Goal: Information Seeking & Learning: Check status

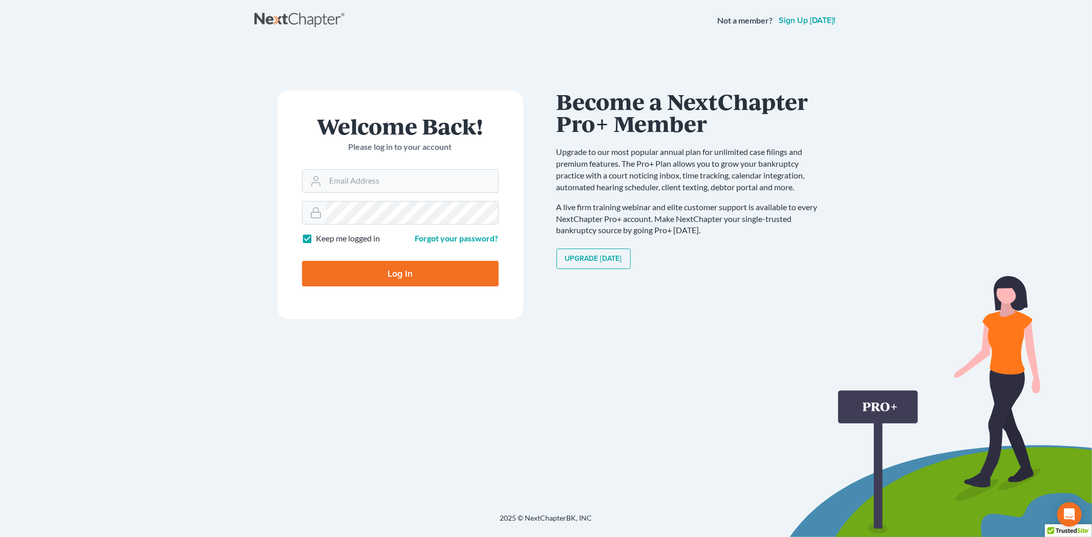
type input "[EMAIL_ADDRESS][DOMAIN_NAME]"
click at [411, 273] on input "Log In" at bounding box center [400, 274] width 197 height 26
type input "Thinking..."
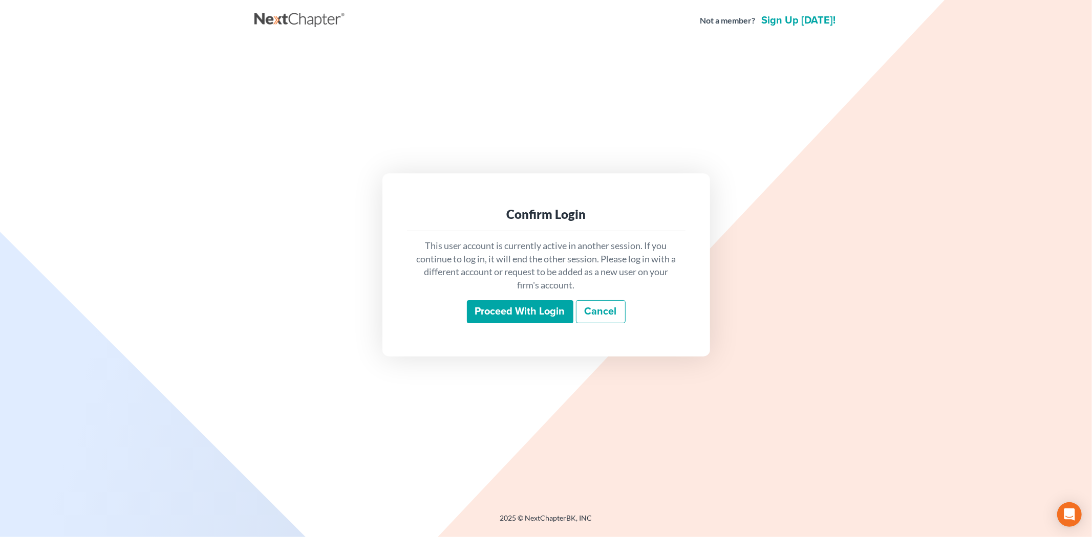
click at [508, 302] on input "Proceed with login" at bounding box center [520, 312] width 106 height 24
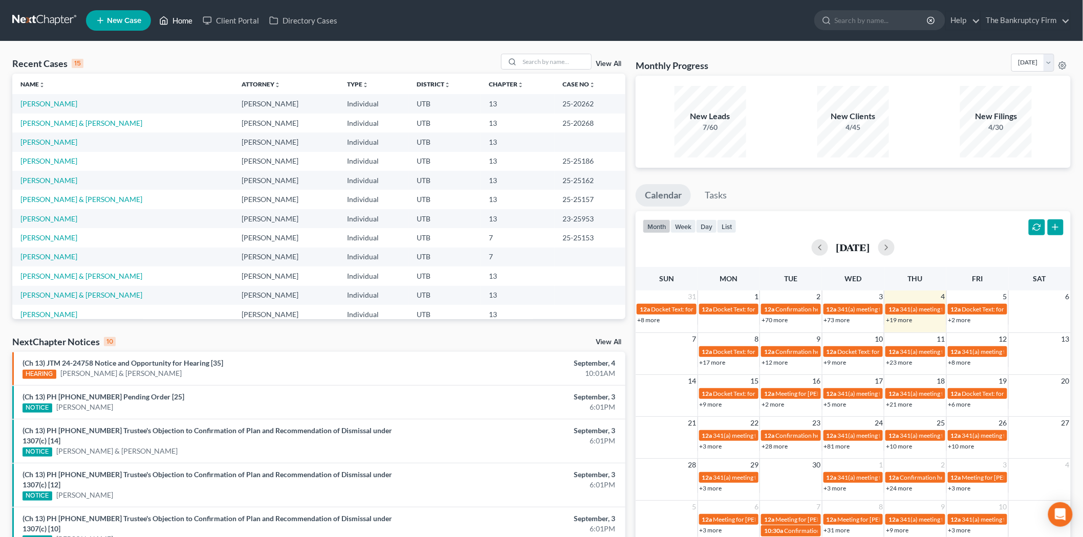
click at [187, 18] on link "Home" at bounding box center [176, 20] width 44 height 18
click at [615, 62] on link "View All" at bounding box center [609, 63] width 26 height 7
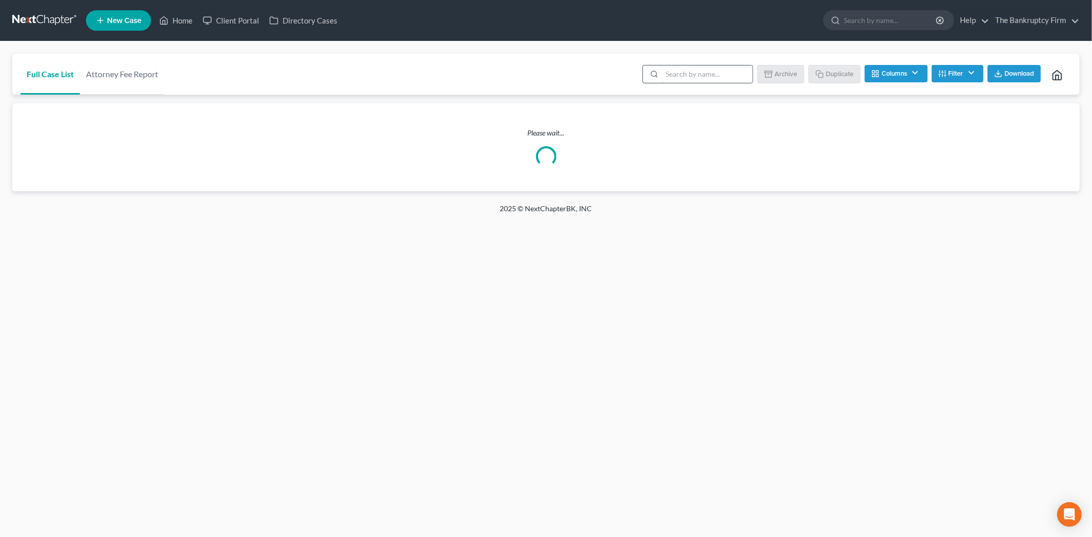
click at [676, 76] on input "search" at bounding box center [707, 74] width 91 height 17
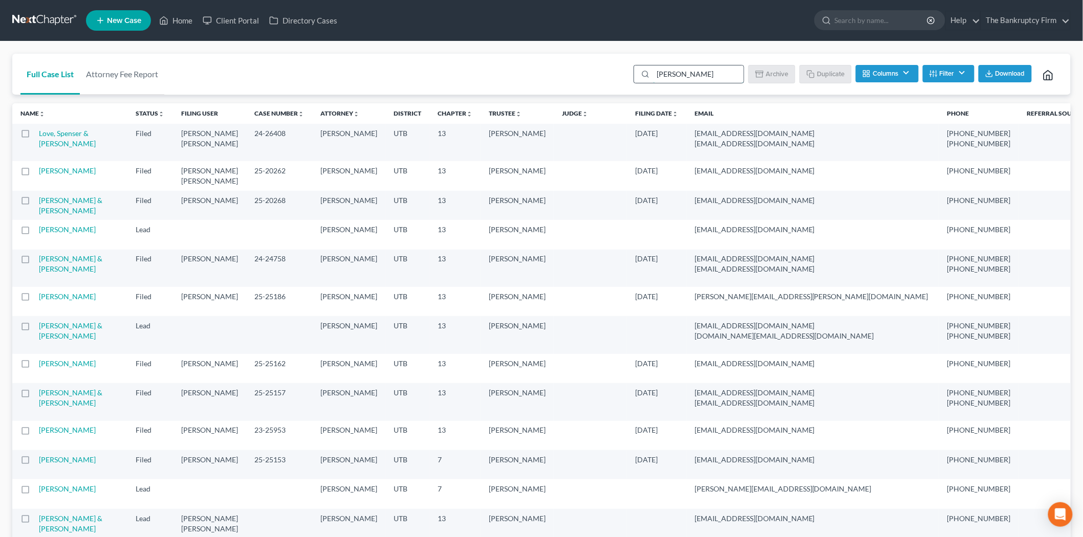
type input "cherlyn"
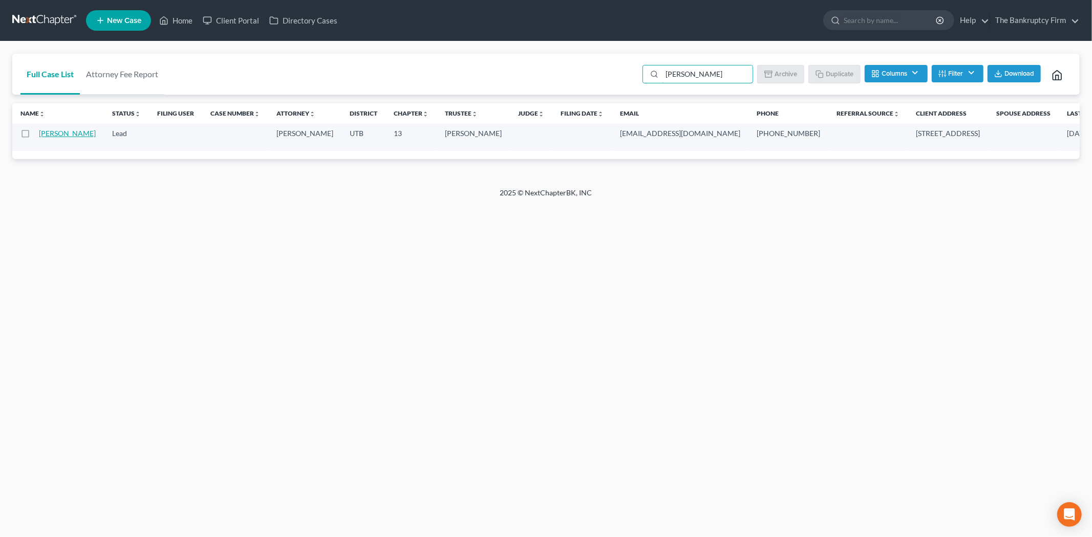
click at [53, 138] on link "Jenson, Cherlyn" at bounding box center [67, 133] width 57 height 9
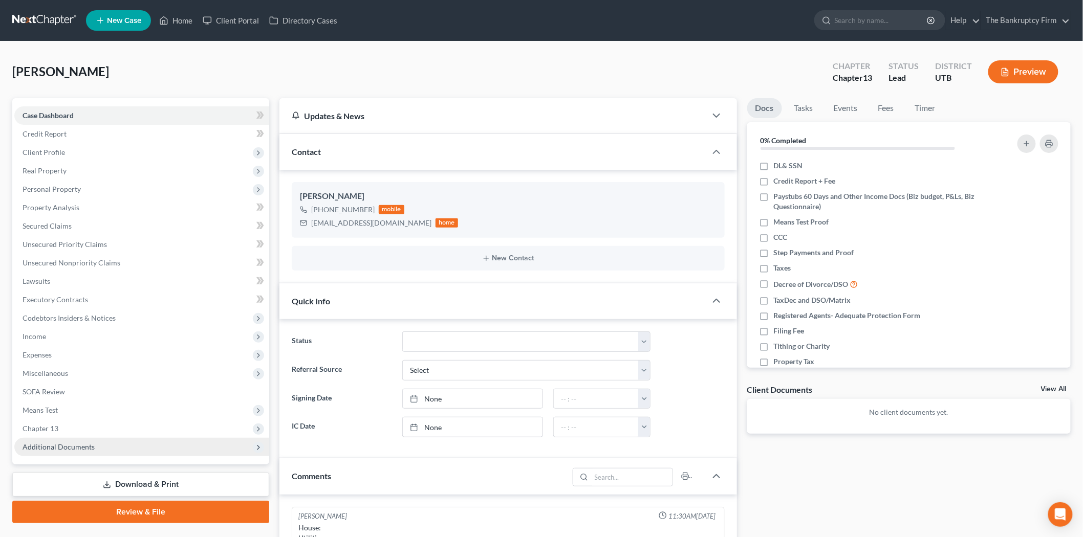
click at [94, 442] on span "Additional Documents" at bounding box center [141, 447] width 255 height 18
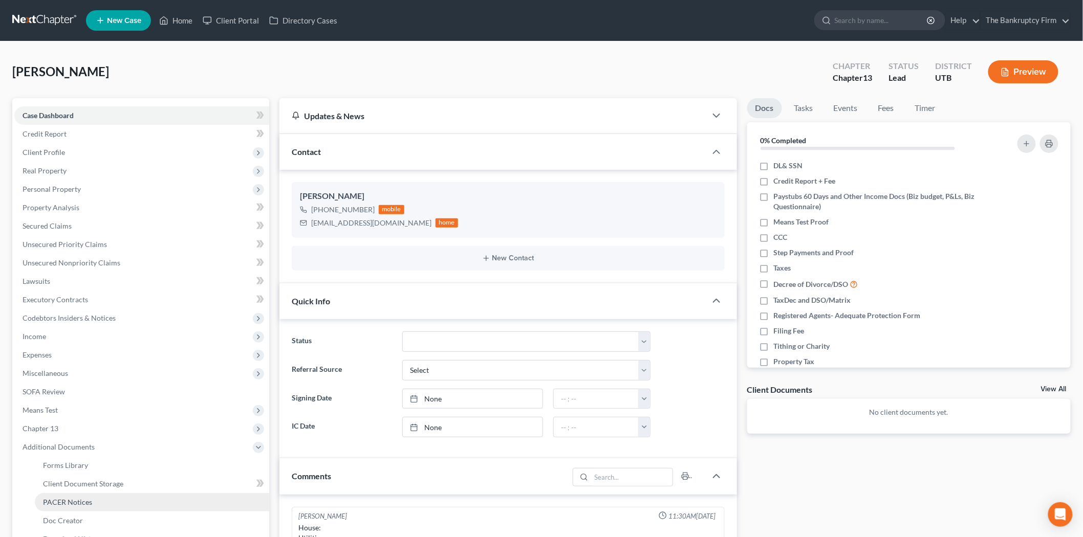
click at [112, 504] on link "PACER Notices" at bounding box center [152, 502] width 234 height 18
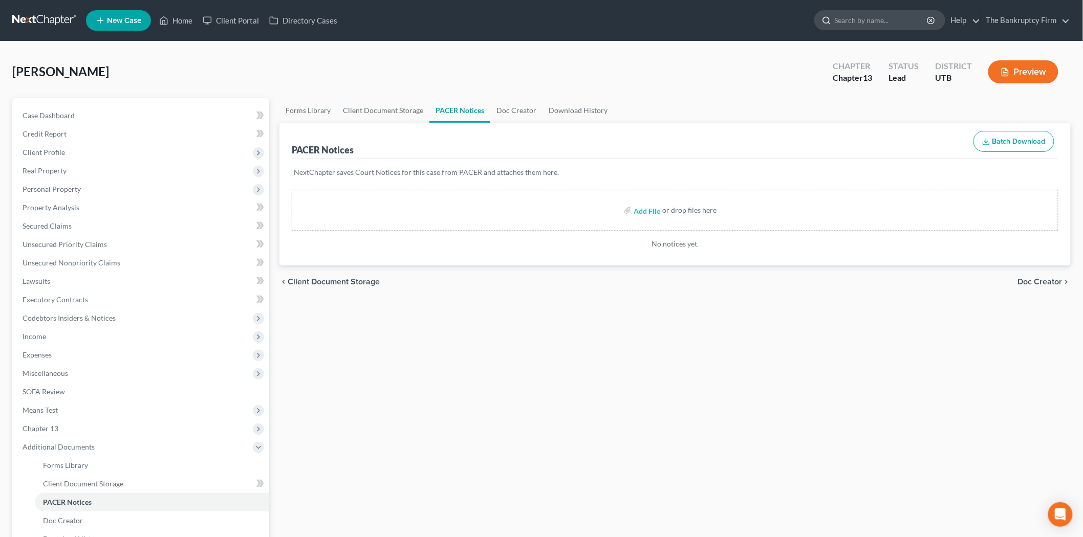
click at [865, 24] on input "search" at bounding box center [882, 20] width 94 height 19
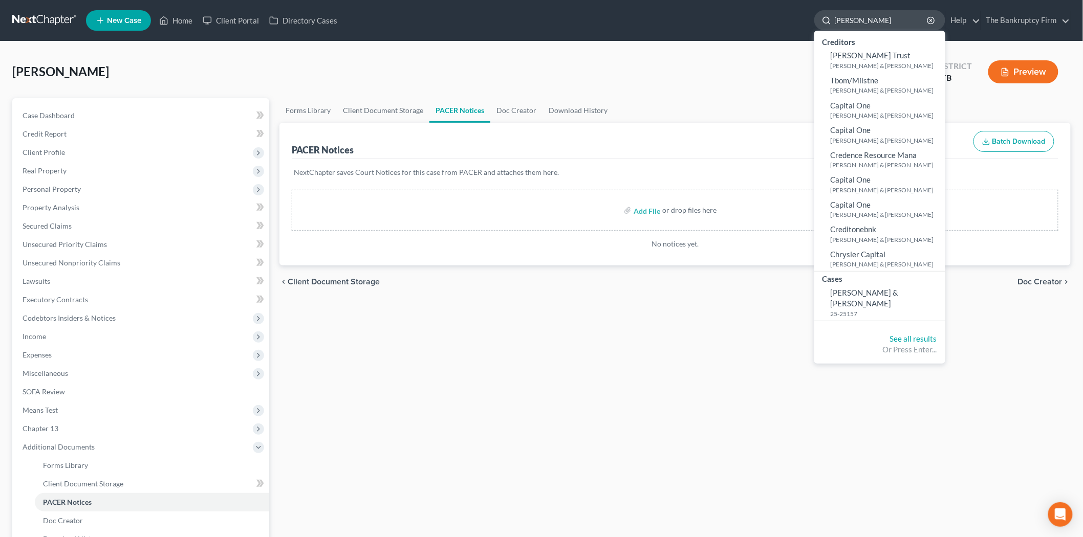
type input "dalton"
click at [876, 18] on input "dalton" at bounding box center [882, 20] width 94 height 19
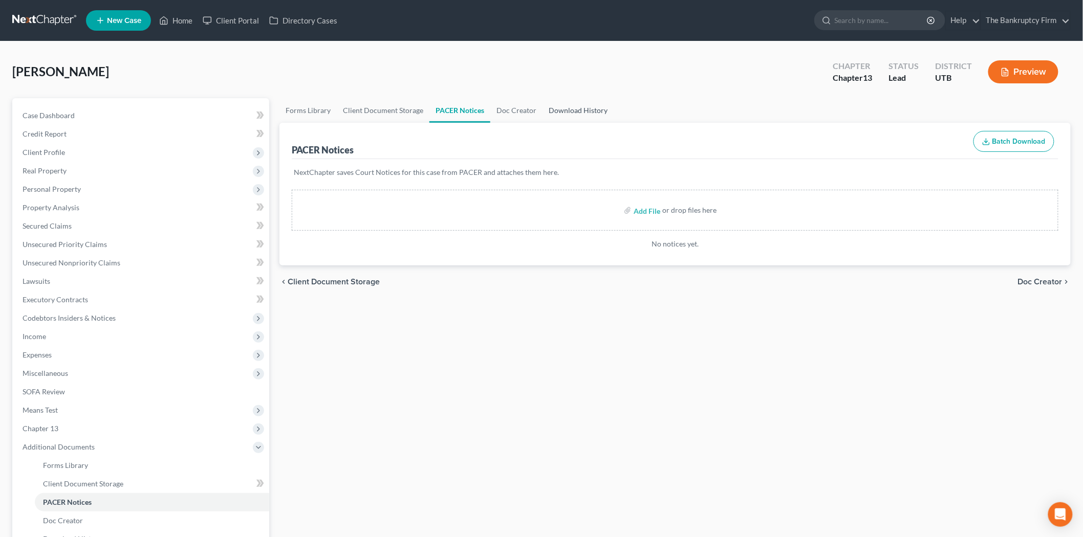
click at [601, 103] on link "Download History" at bounding box center [577, 110] width 71 height 25
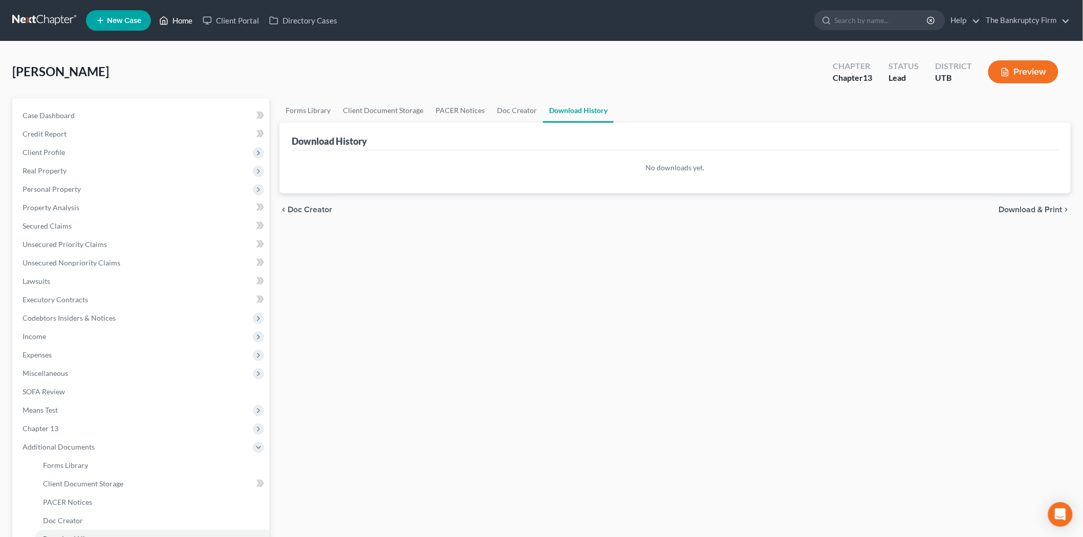
click at [177, 22] on link "Home" at bounding box center [176, 20] width 44 height 18
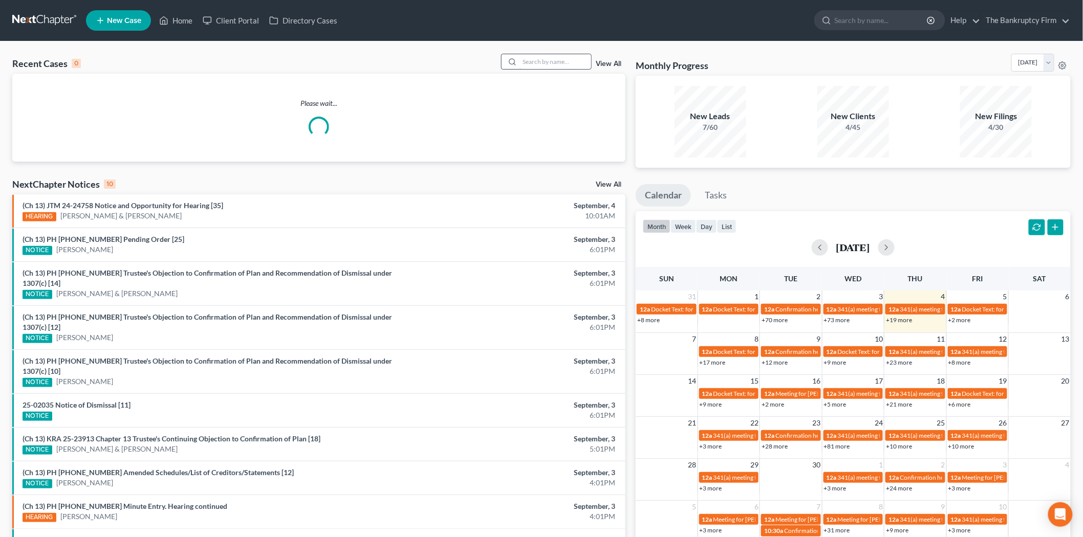
click at [555, 67] on input "search" at bounding box center [555, 61] width 72 height 15
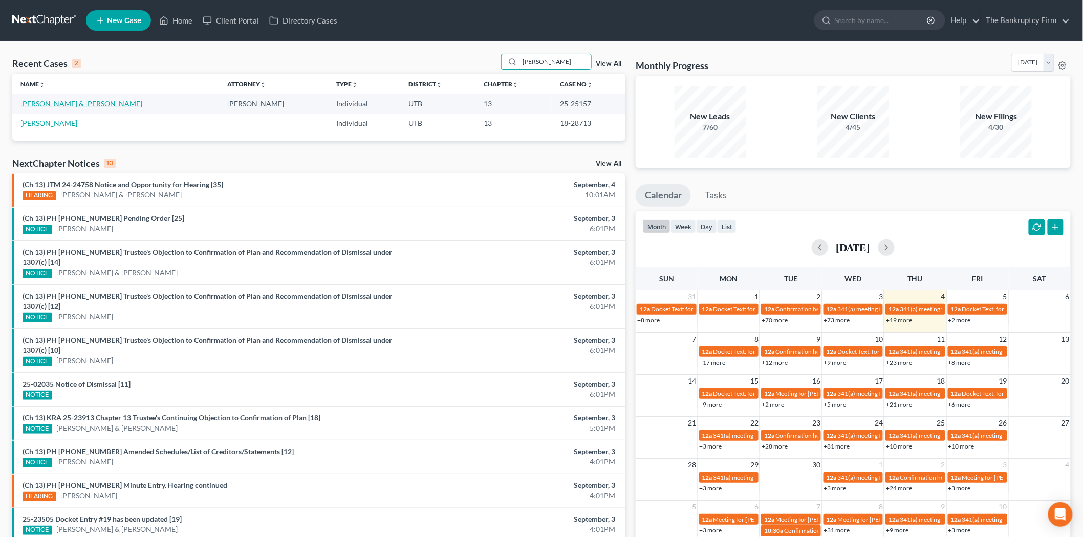
type input "dalton"
click at [54, 106] on link "Dalton, Jace & Becky" at bounding box center [81, 103] width 122 height 9
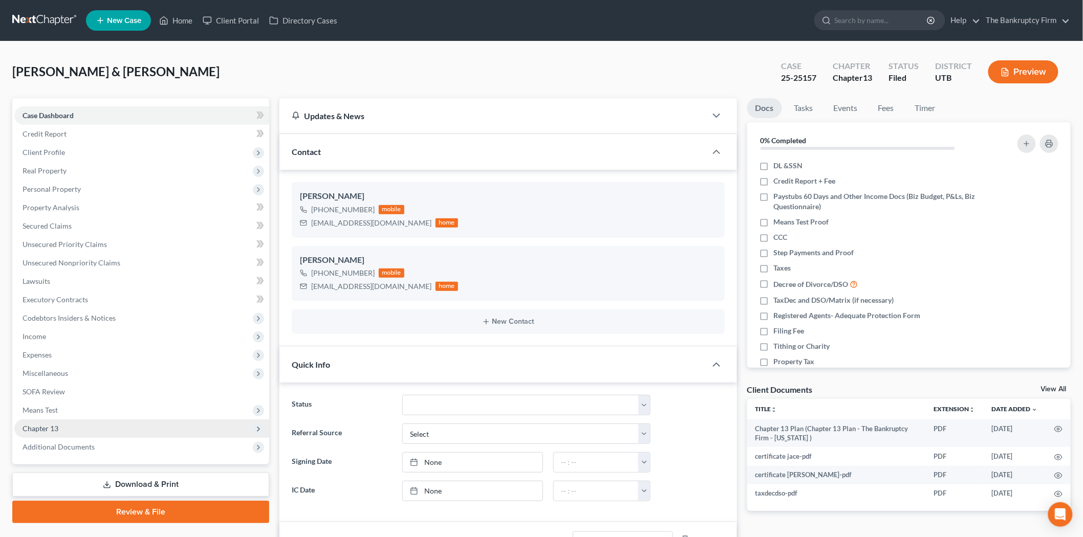
scroll to position [195, 0]
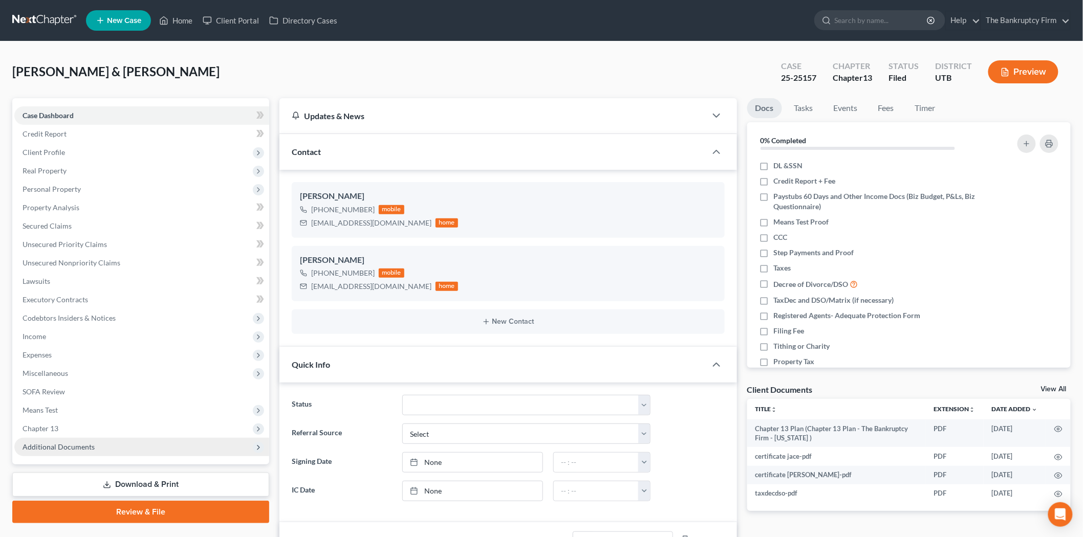
click at [134, 441] on span "Additional Documents" at bounding box center [141, 447] width 255 height 18
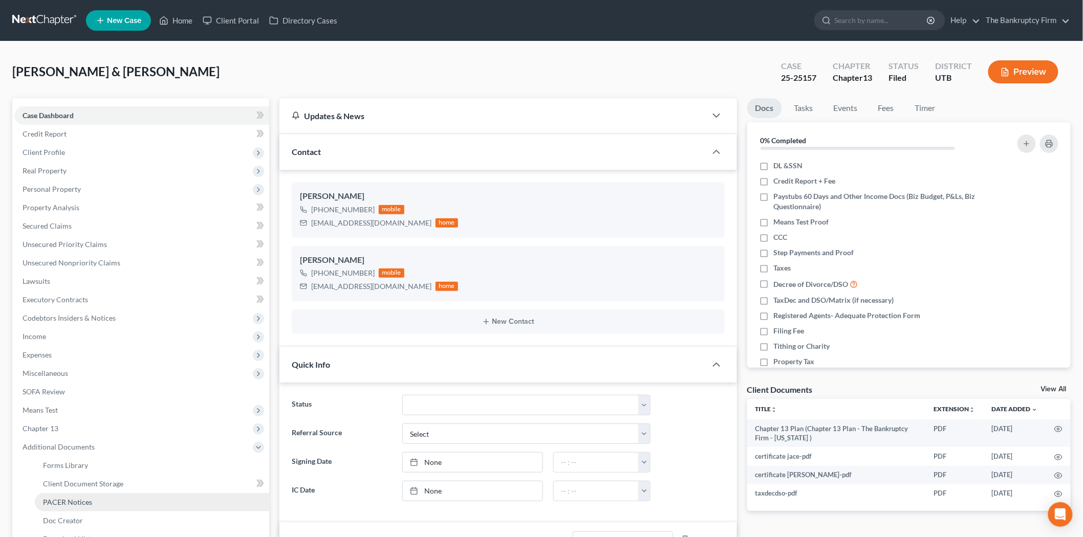
click at [102, 509] on link "PACER Notices" at bounding box center [152, 502] width 234 height 18
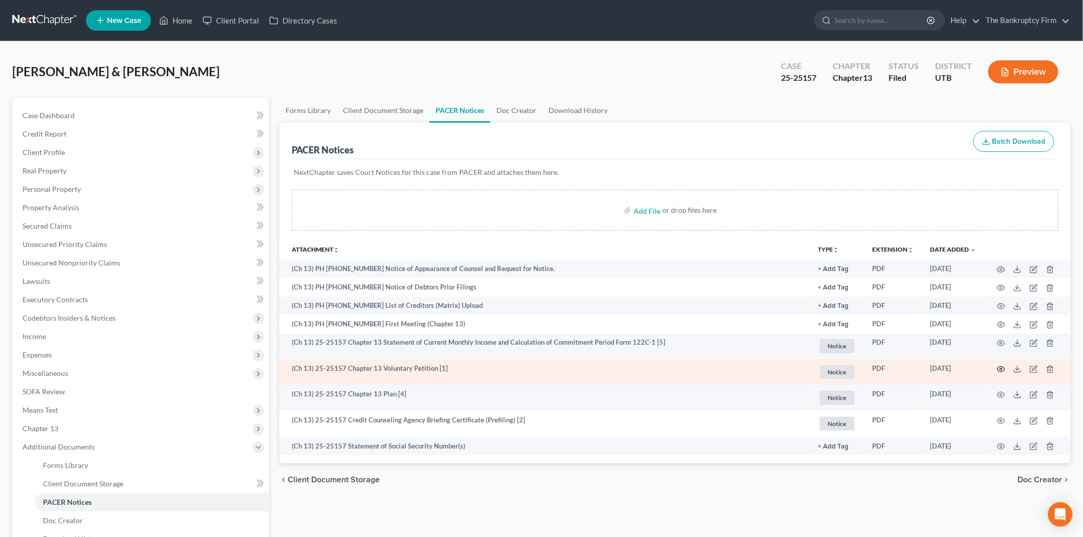
click at [1001, 374] on icon "button" at bounding box center [1001, 369] width 8 height 8
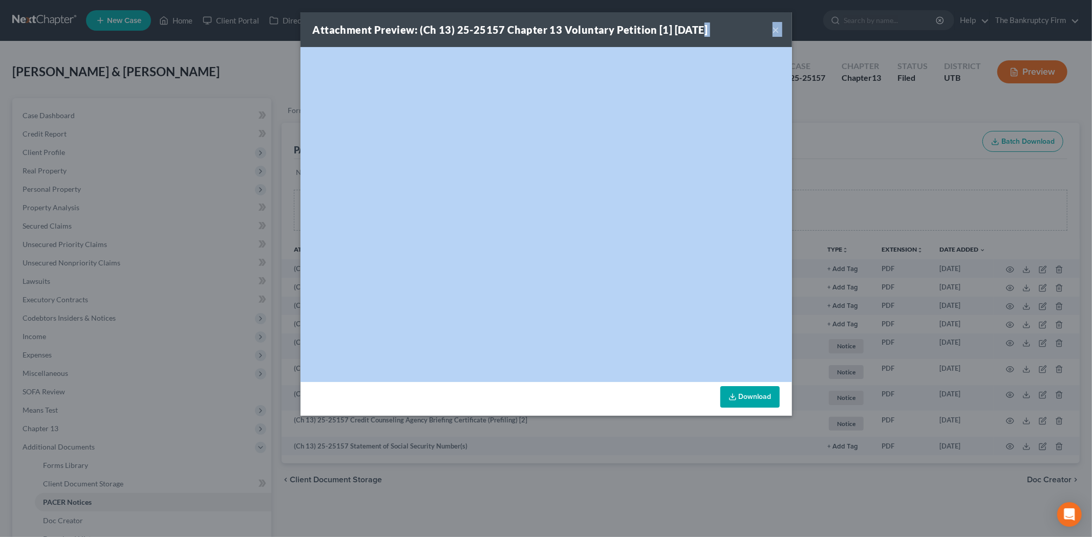
click at [729, 37] on div "Attachment Preview: (Ch 13) 25-25157 Chapter 13 Voluntary Petition [1] 09/02/20…" at bounding box center [545, 29] width 491 height 35
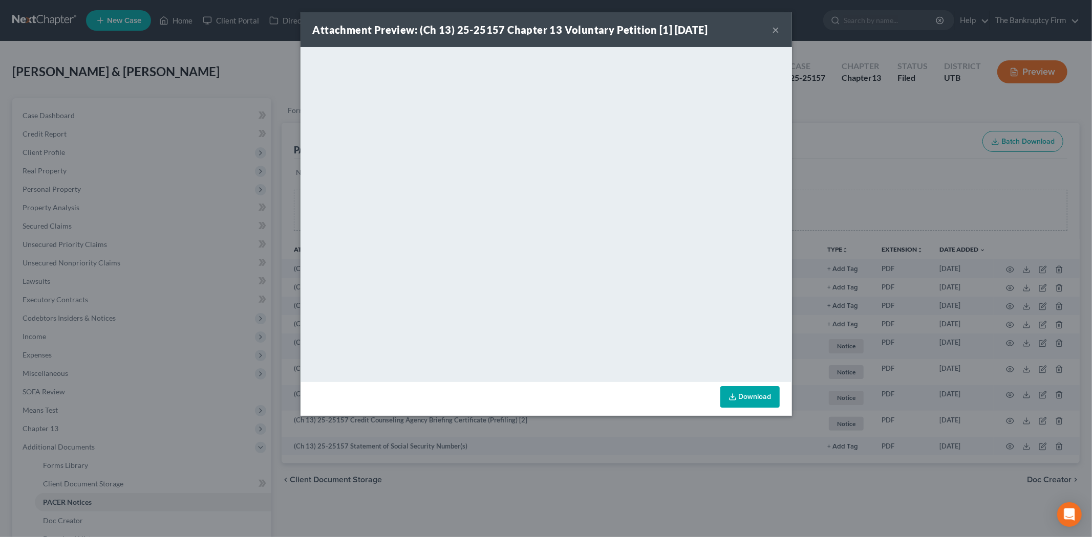
click at [758, 395] on link "Download" at bounding box center [749, 396] width 59 height 21
click at [765, 29] on div "Attachment Preview: (Ch 13) 25-25157 Chapter 13 Voluntary Petition [1] 09/02/20…" at bounding box center [545, 29] width 491 height 35
click at [774, 31] on button "×" at bounding box center [775, 30] width 7 height 12
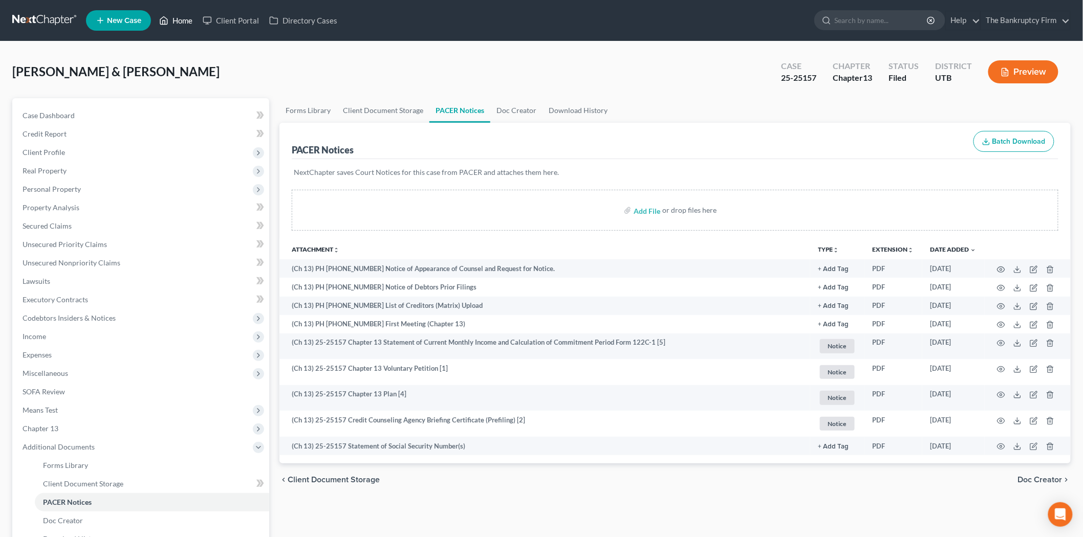
click at [168, 18] on icon at bounding box center [163, 20] width 9 height 12
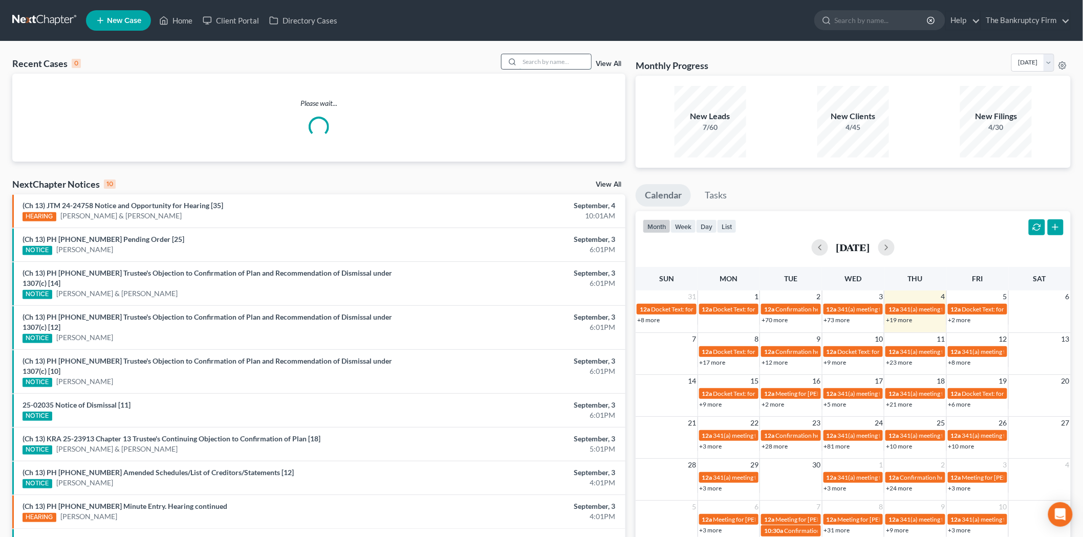
click at [559, 63] on input "search" at bounding box center [555, 61] width 72 height 15
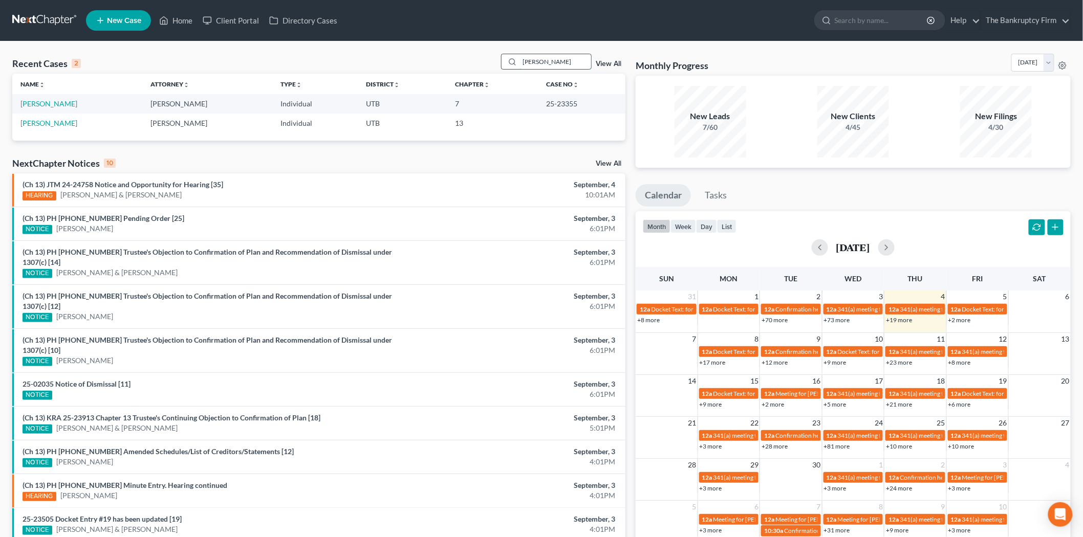
click at [542, 59] on input "walton" at bounding box center [555, 61] width 72 height 15
type input "warden"
click at [23, 103] on link "Warden, Dwan" at bounding box center [48, 103] width 57 height 9
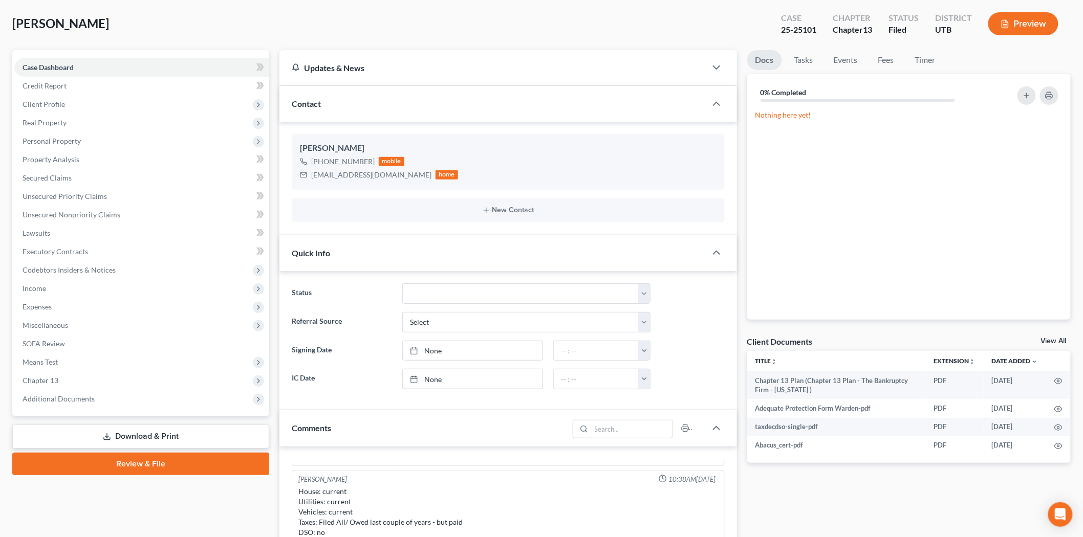
scroll to position [114, 0]
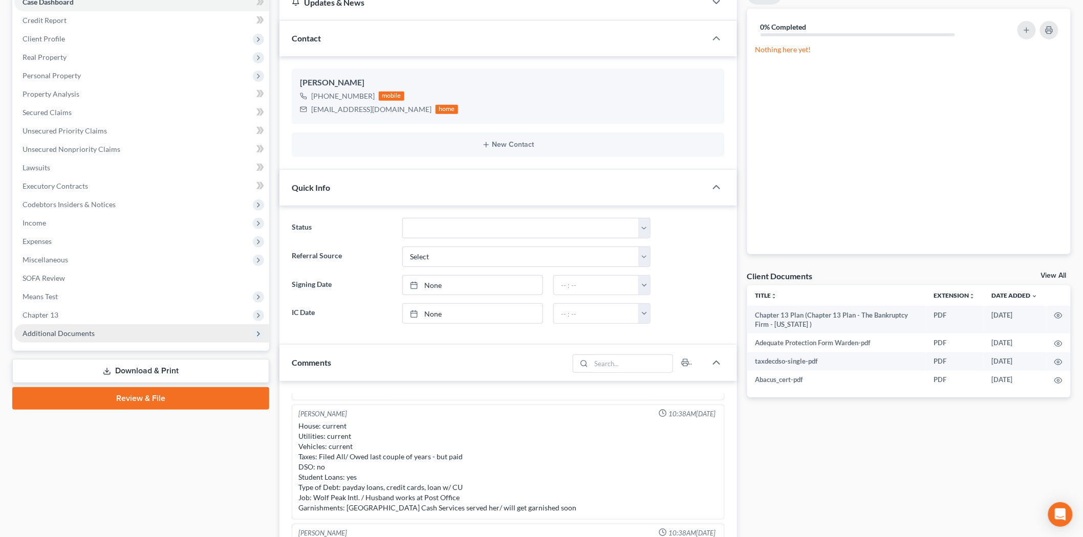
click at [105, 333] on span "Additional Documents" at bounding box center [141, 333] width 255 height 18
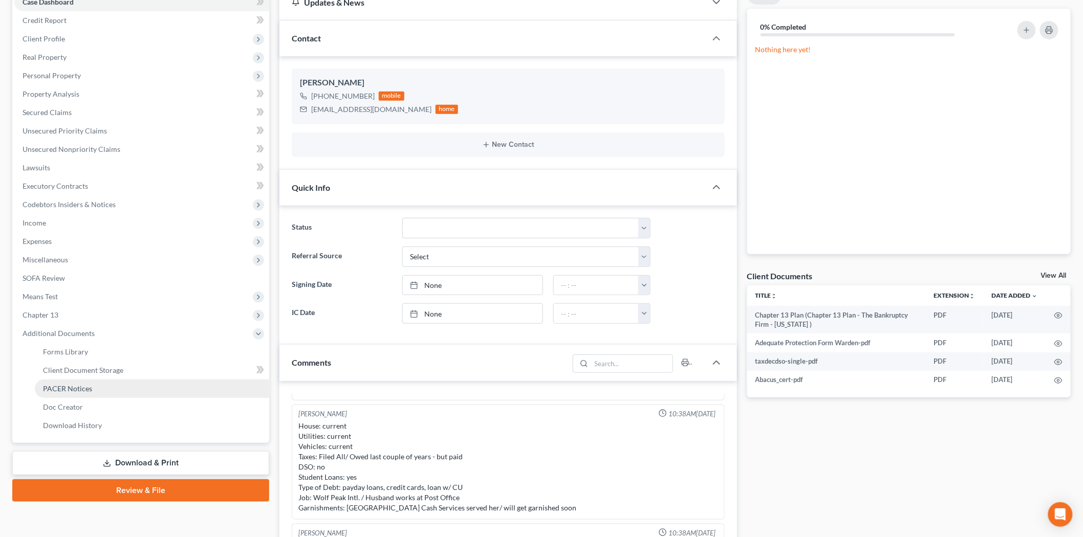
click at [70, 392] on link "PACER Notices" at bounding box center [152, 389] width 234 height 18
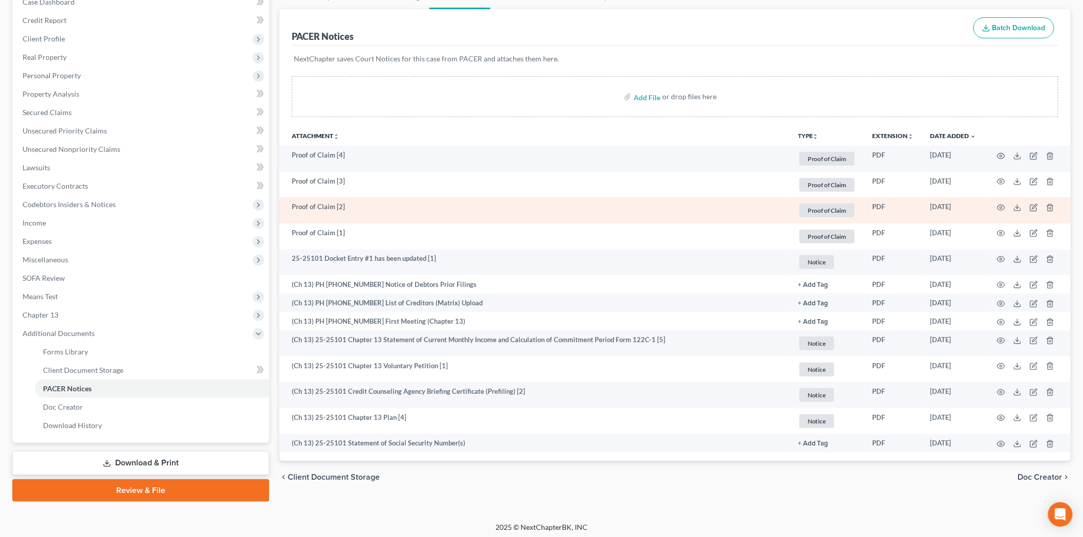
scroll to position [116, 0]
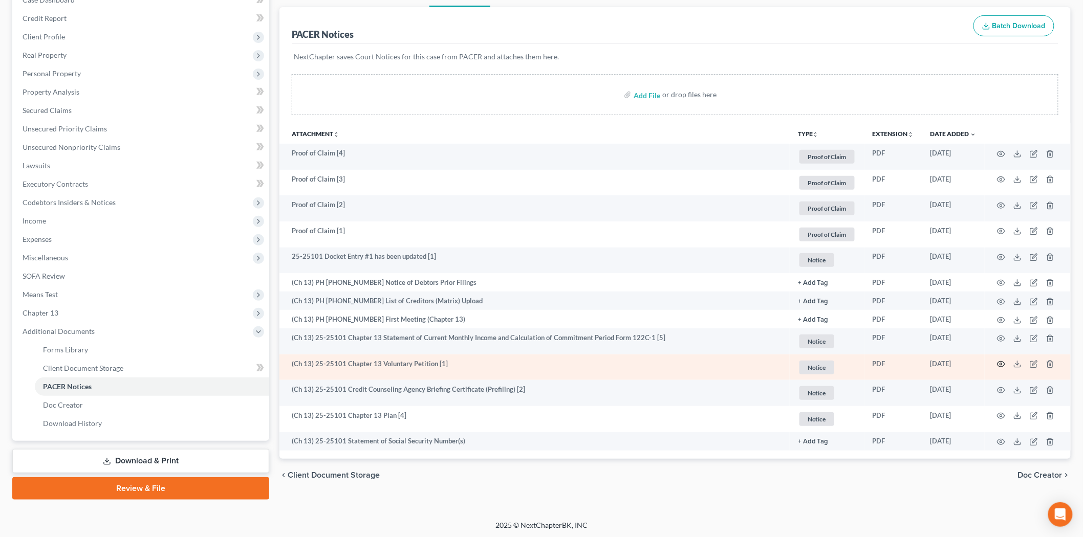
click at [1004, 365] on icon "button" at bounding box center [1001, 364] width 8 height 8
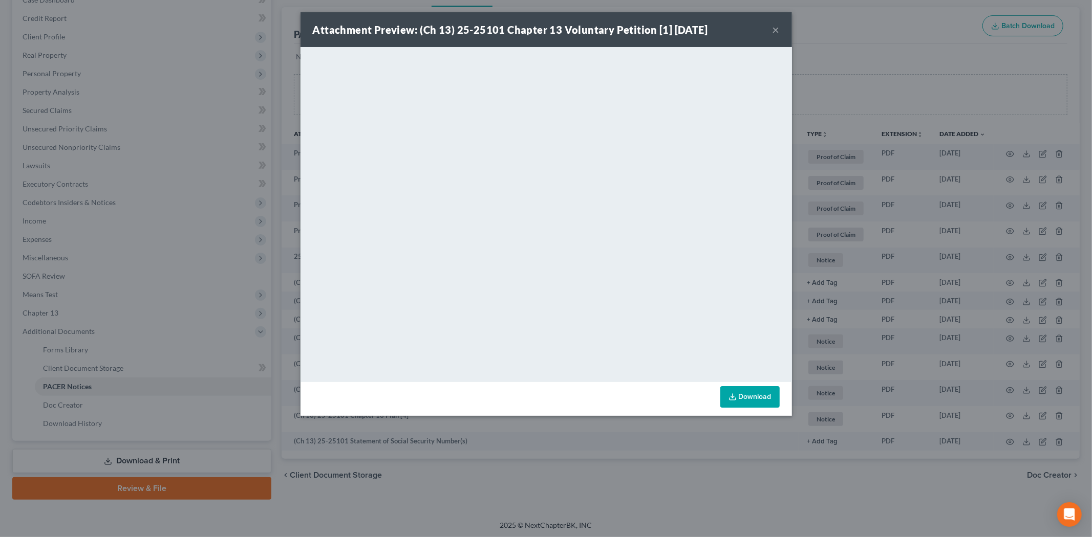
click at [772, 28] on button "×" at bounding box center [775, 30] width 7 height 12
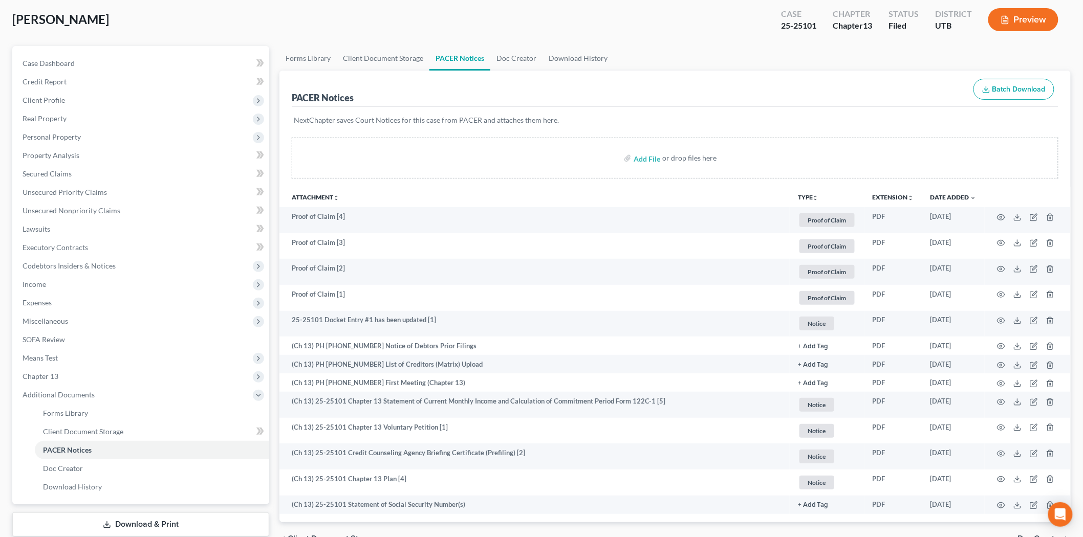
scroll to position [0, 0]
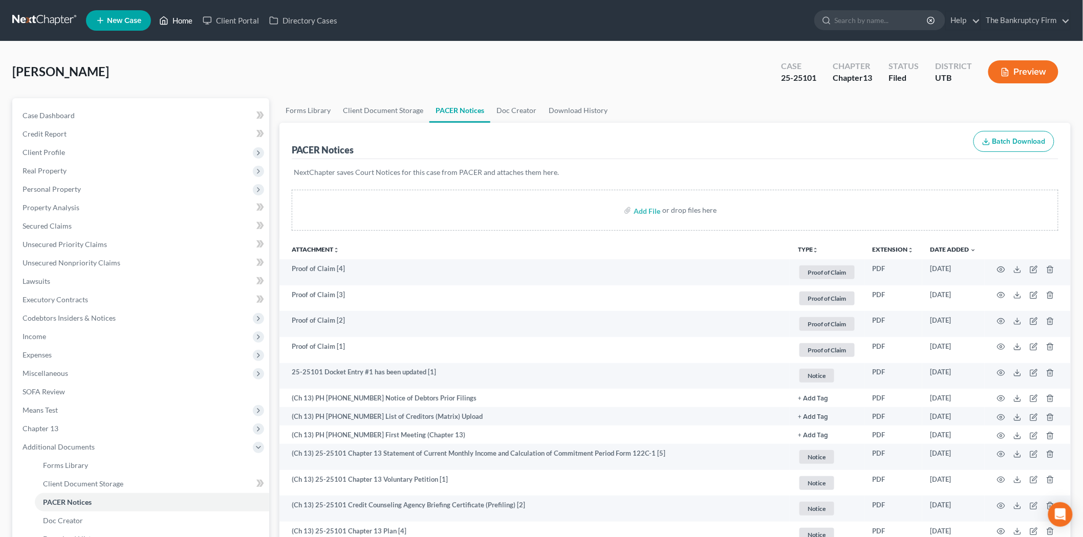
click at [183, 29] on link "Home" at bounding box center [176, 20] width 44 height 18
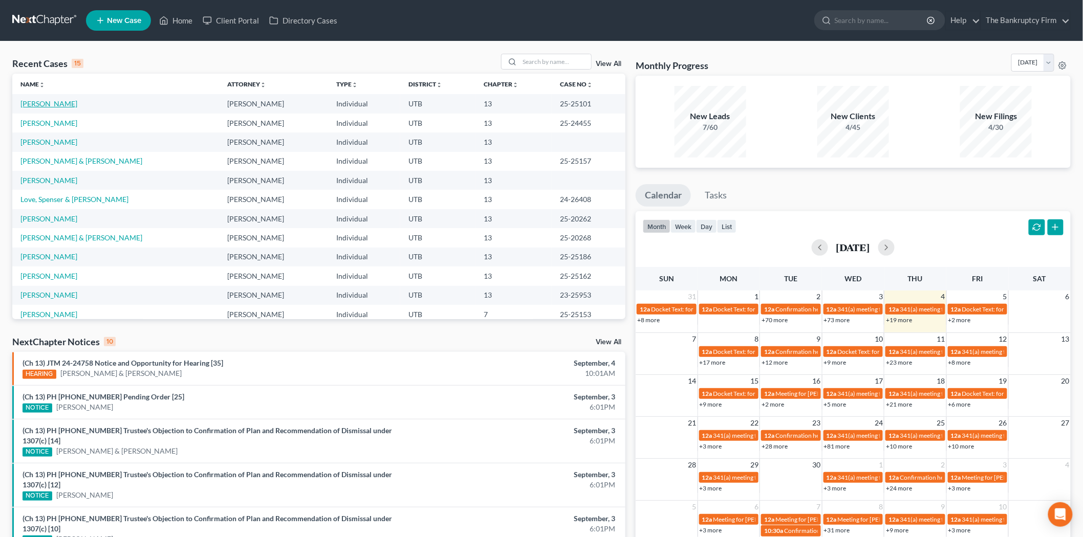
click at [59, 105] on link "Warden, Dwan" at bounding box center [48, 103] width 57 height 9
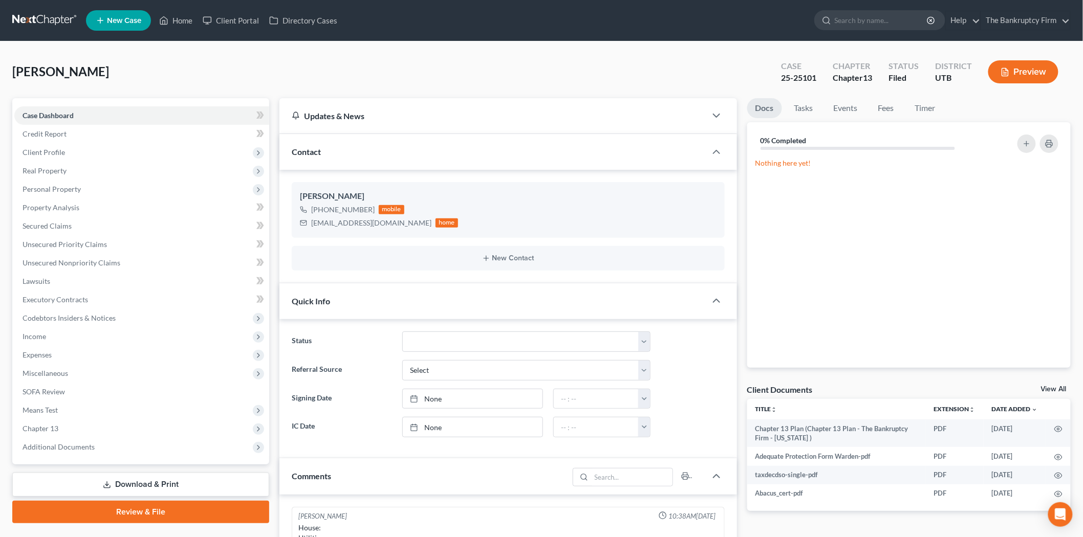
scroll to position [107, 0]
click at [393, 146] on div "Contact" at bounding box center [492, 151] width 427 height 35
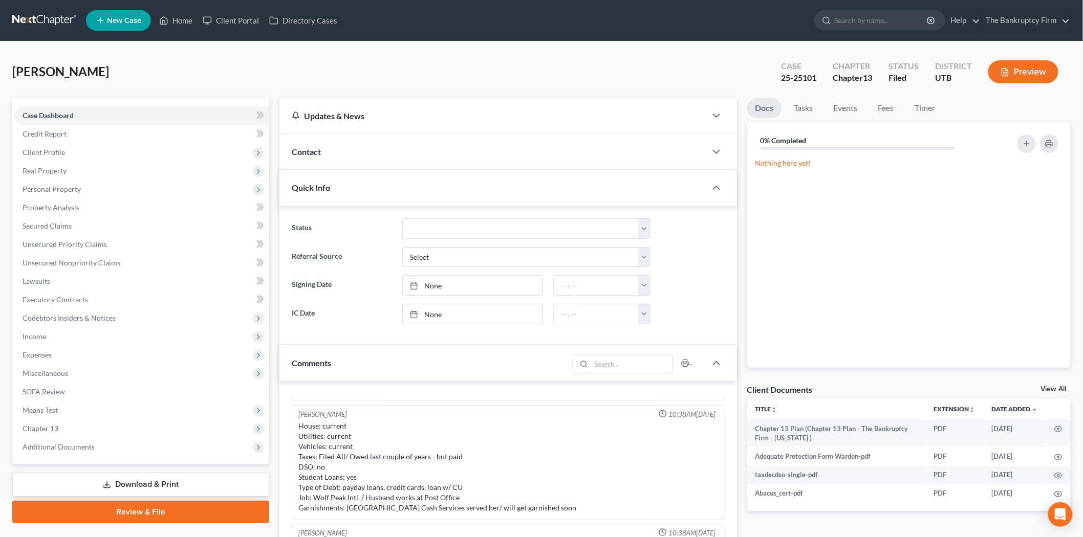
click at [392, 177] on div "Quick Info" at bounding box center [492, 187] width 427 height 35
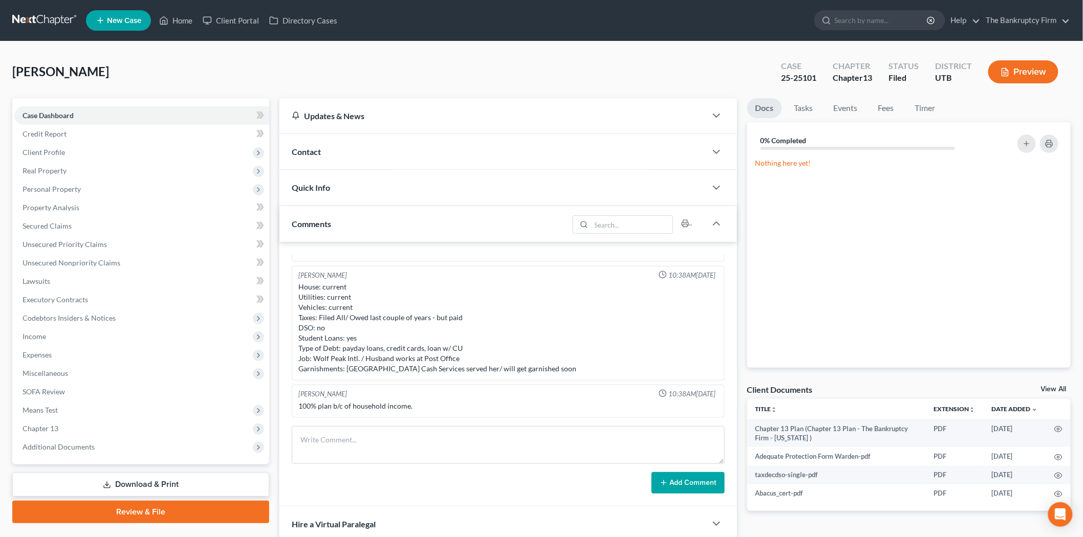
click at [395, 181] on div "Quick Info" at bounding box center [492, 187] width 427 height 35
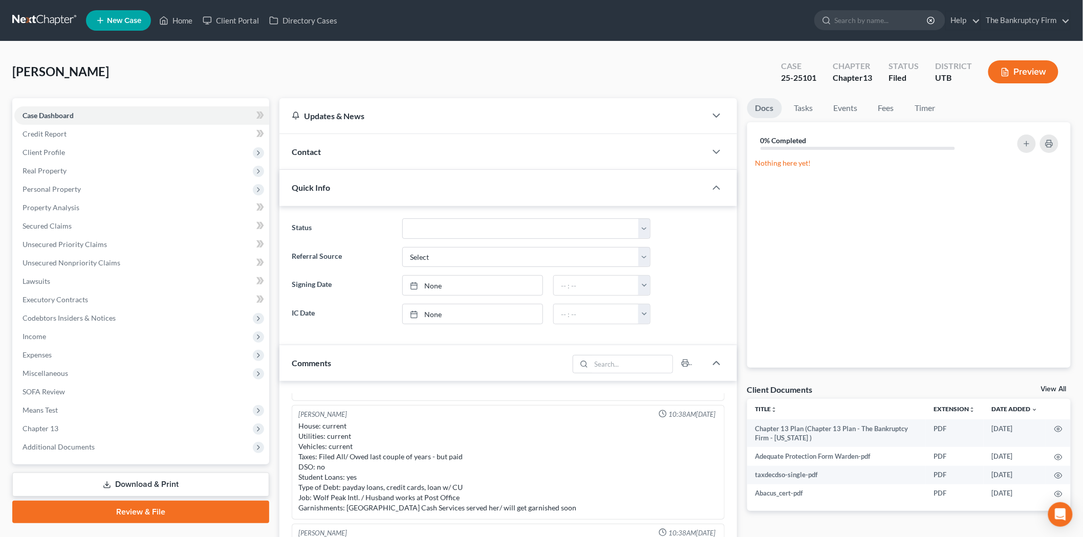
click at [395, 164] on div "Contact" at bounding box center [492, 151] width 427 height 35
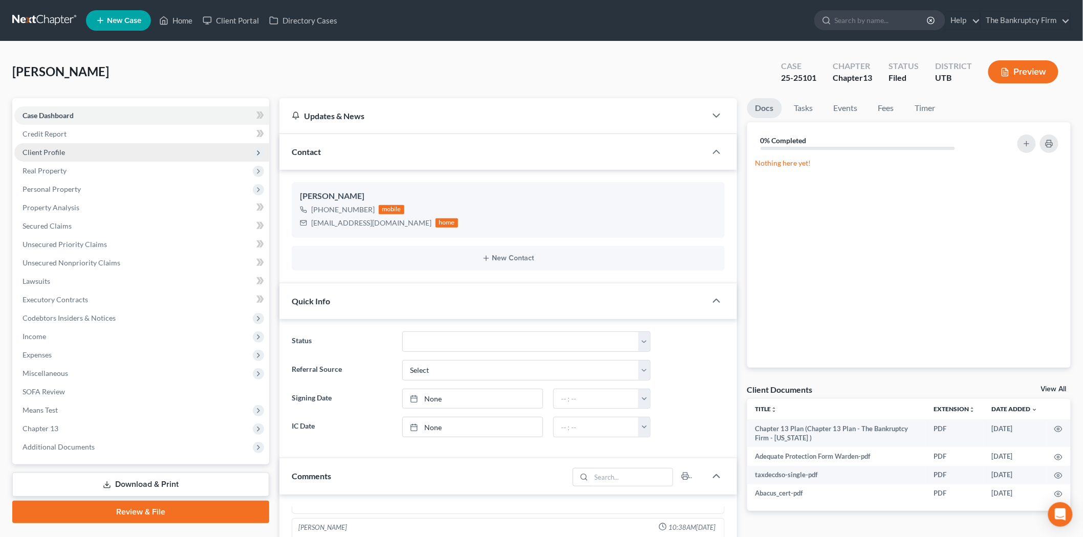
click at [170, 147] on span "Client Profile" at bounding box center [141, 152] width 255 height 18
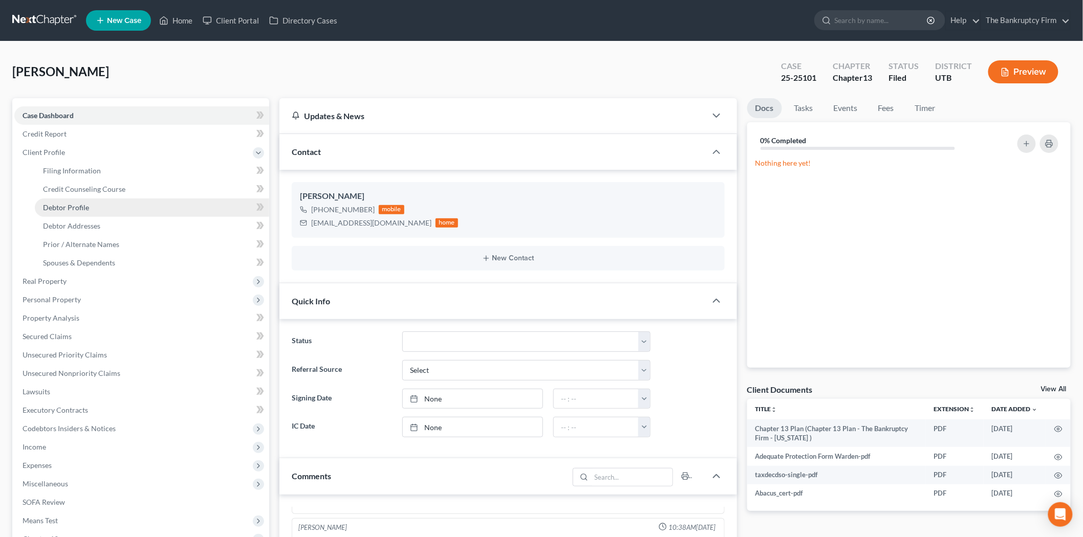
click at [121, 207] on link "Debtor Profile" at bounding box center [152, 208] width 234 height 18
select select "1"
select select "3"
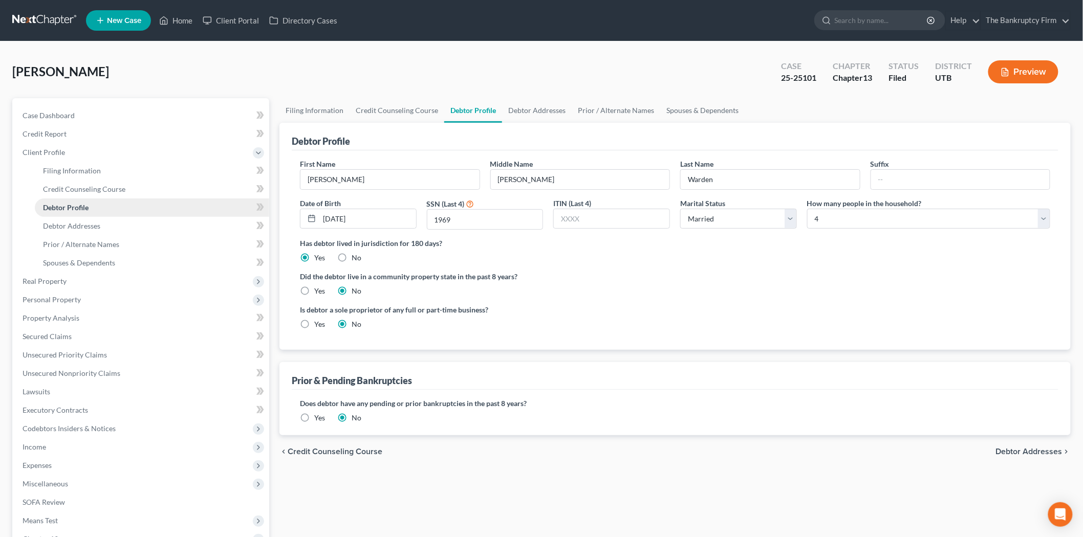
radio input "true"
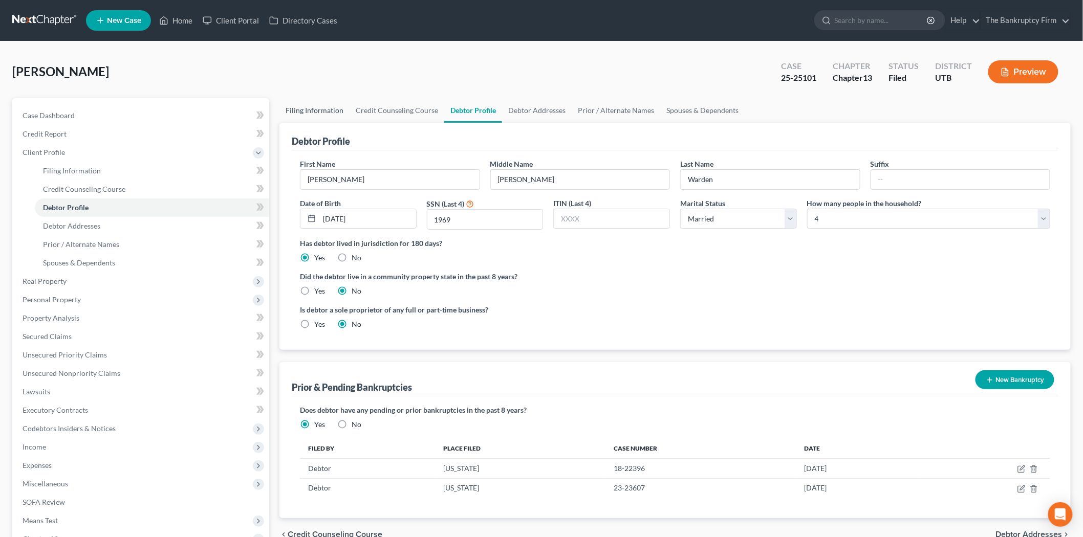
click at [310, 114] on link "Filing Information" at bounding box center [314, 110] width 70 height 25
select select "1"
select select "0"
select select "3"
select select "81"
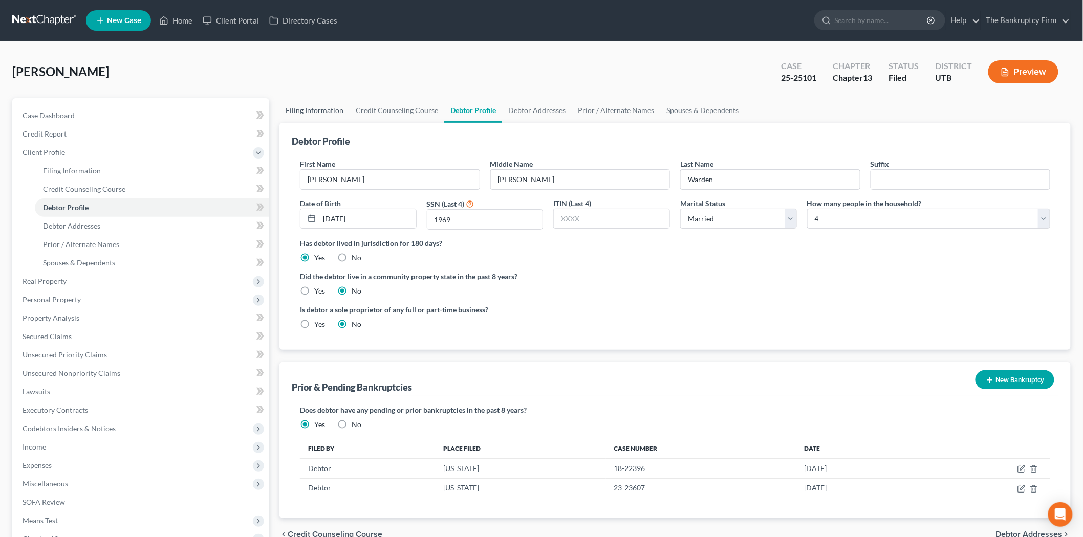
select select "0"
select select "46"
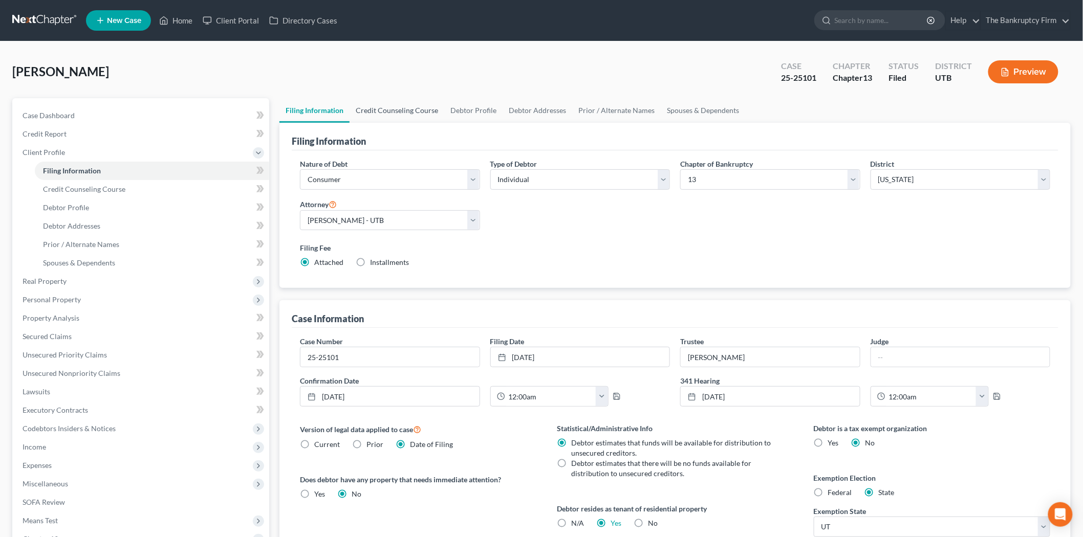
click at [411, 112] on link "Credit Counseling Course" at bounding box center [397, 110] width 95 height 25
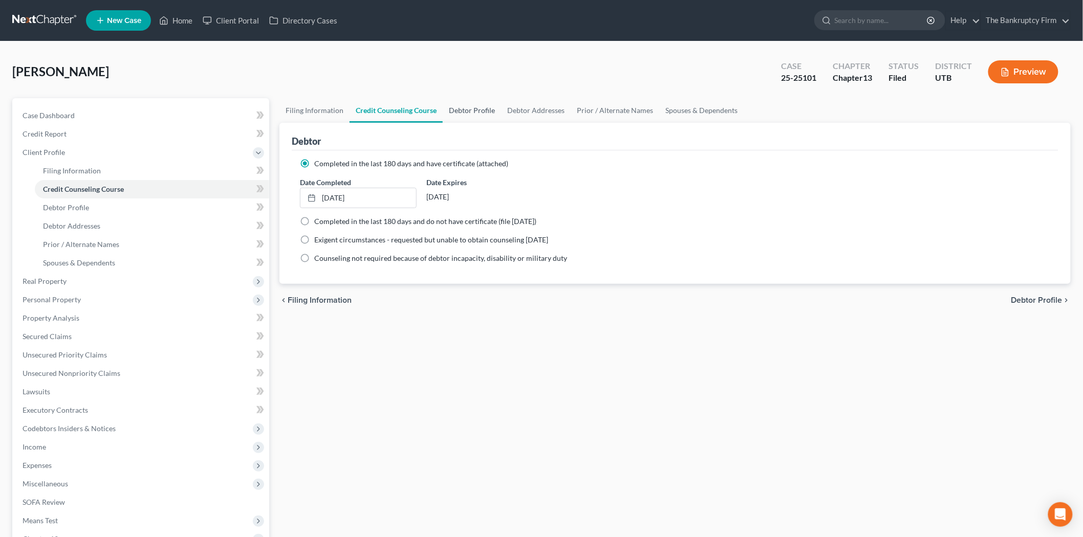
click at [463, 113] on link "Debtor Profile" at bounding box center [472, 110] width 58 height 25
select select "1"
select select "3"
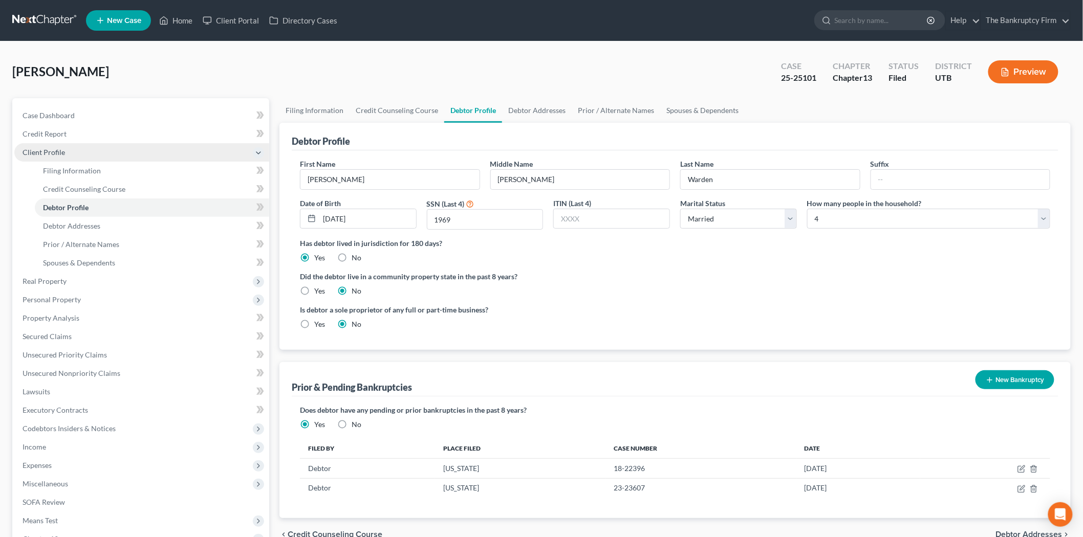
click at [159, 143] on span "Client Profile" at bounding box center [141, 152] width 255 height 18
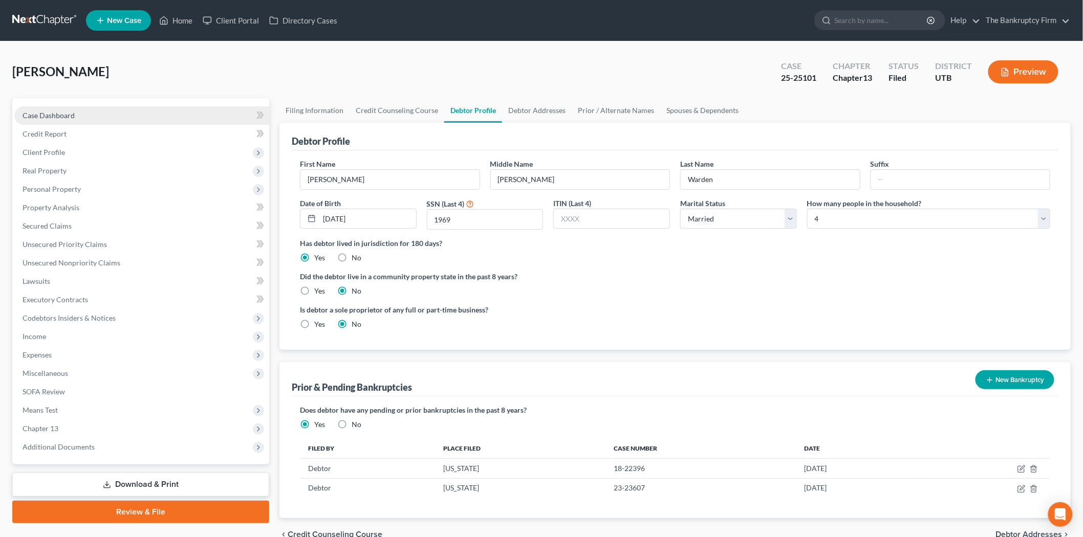
click at [161, 118] on link "Case Dashboard" at bounding box center [141, 115] width 255 height 18
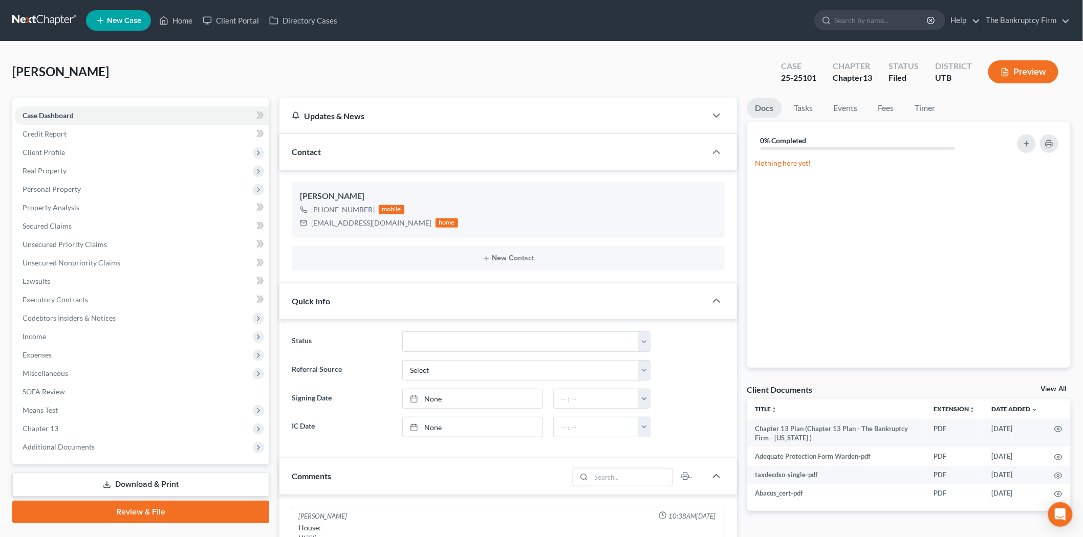
scroll to position [107, 0]
click at [183, 23] on link "Home" at bounding box center [176, 20] width 44 height 18
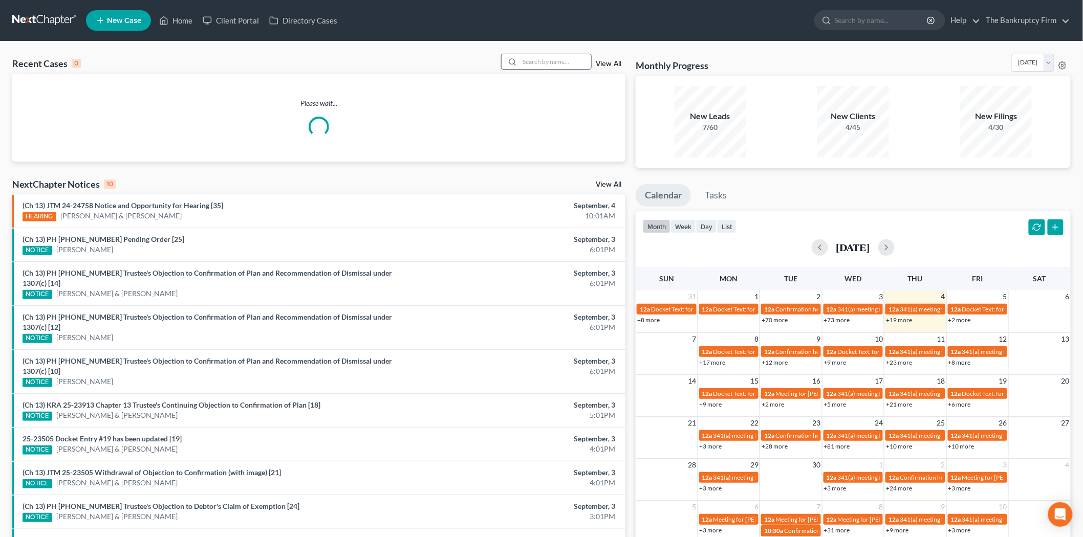
click at [567, 61] on input "search" at bounding box center [555, 61] width 72 height 15
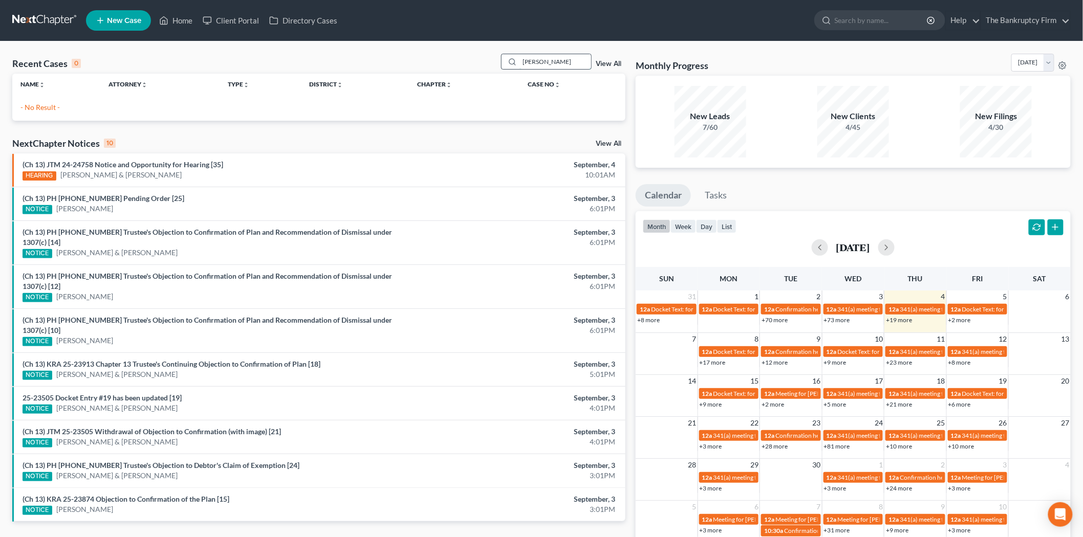
type input "aime ainge"
click at [606, 60] on link "View All" at bounding box center [609, 63] width 26 height 7
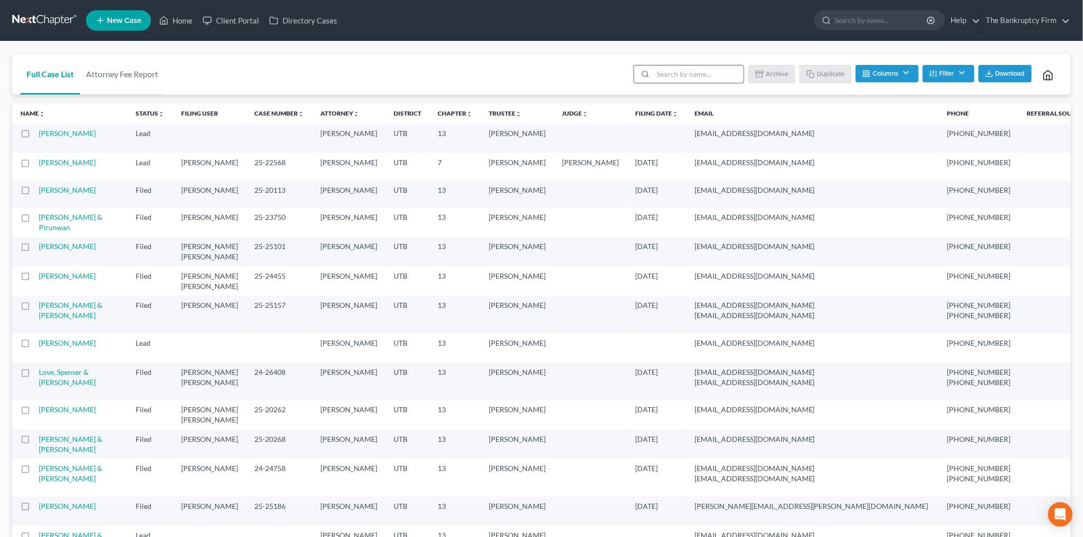
click at [689, 70] on input "search" at bounding box center [698, 74] width 91 height 17
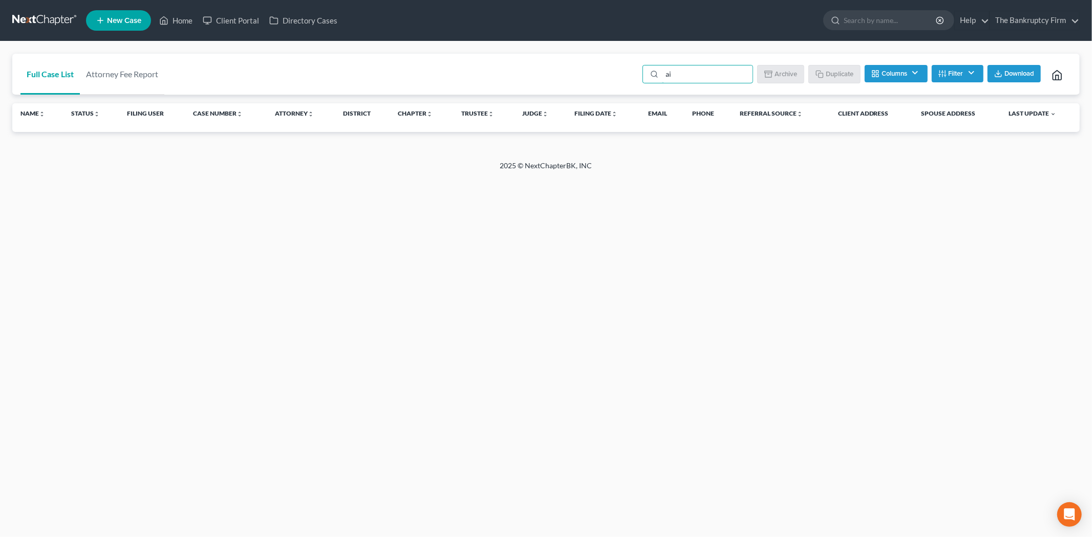
type input "a"
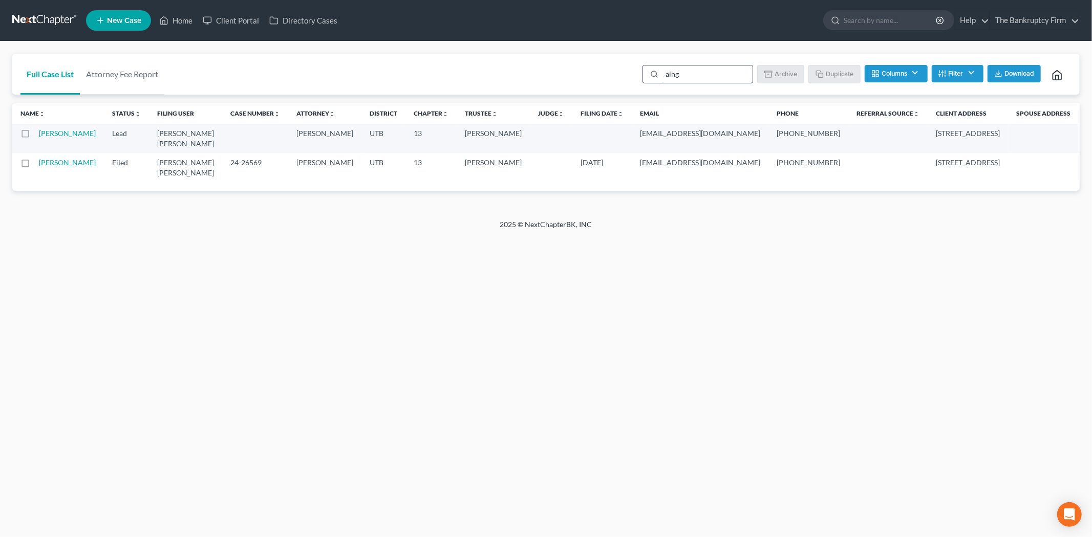
click at [693, 71] on input "aing" at bounding box center [707, 74] width 91 height 17
drag, startPoint x: 693, startPoint y: 71, endPoint x: 664, endPoint y: 73, distance: 29.2
click at [664, 73] on input "aing" at bounding box center [707, 74] width 91 height 17
click at [692, 254] on div "Home New Case Client Portal Directory Cases The Bankruptcy Firm tmstbbs@gmail.c…" at bounding box center [546, 268] width 1092 height 537
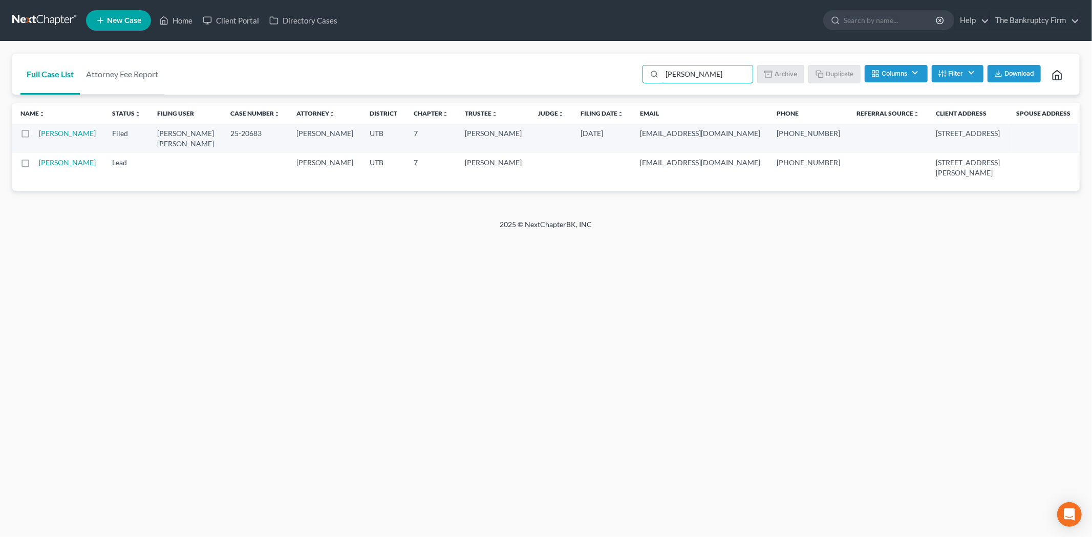
drag, startPoint x: 694, startPoint y: 78, endPoint x: 626, endPoint y: 72, distance: 68.3
click at [628, 72] on div "Full Case List Attorney Fee Report derrick Batch Download Archive Un-archive Du…" at bounding box center [545, 74] width 1067 height 41
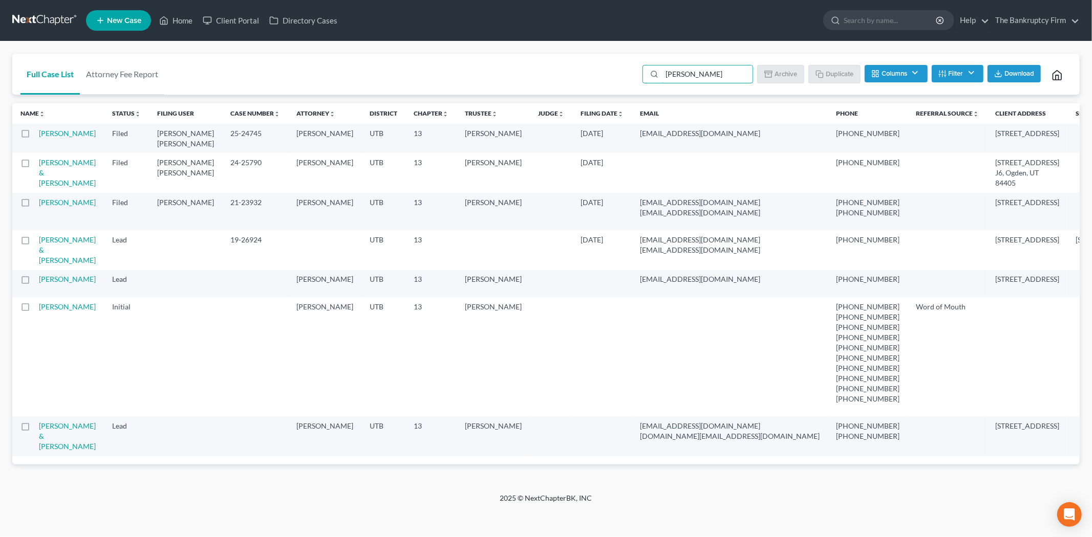
type input "griffiths"
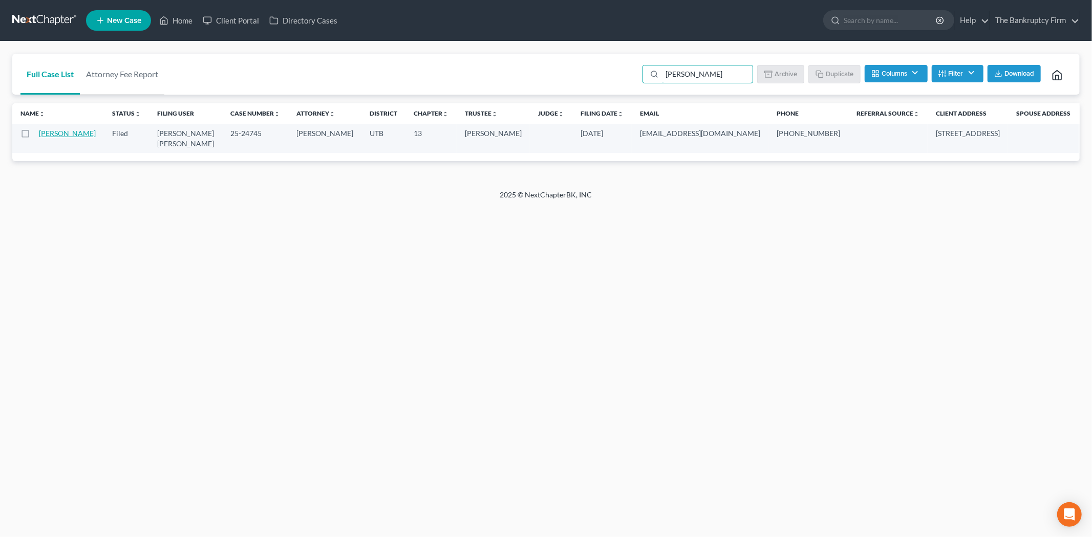
click at [59, 135] on link "Griffiths, Adam" at bounding box center [67, 133] width 57 height 9
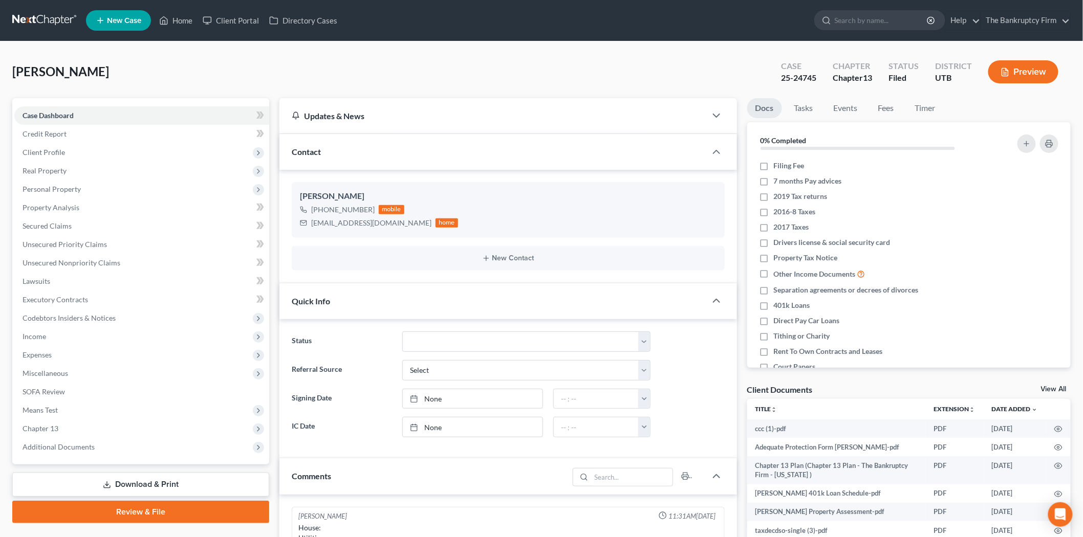
scroll to position [80, 0]
click at [127, 442] on span "Additional Documents" at bounding box center [141, 447] width 255 height 18
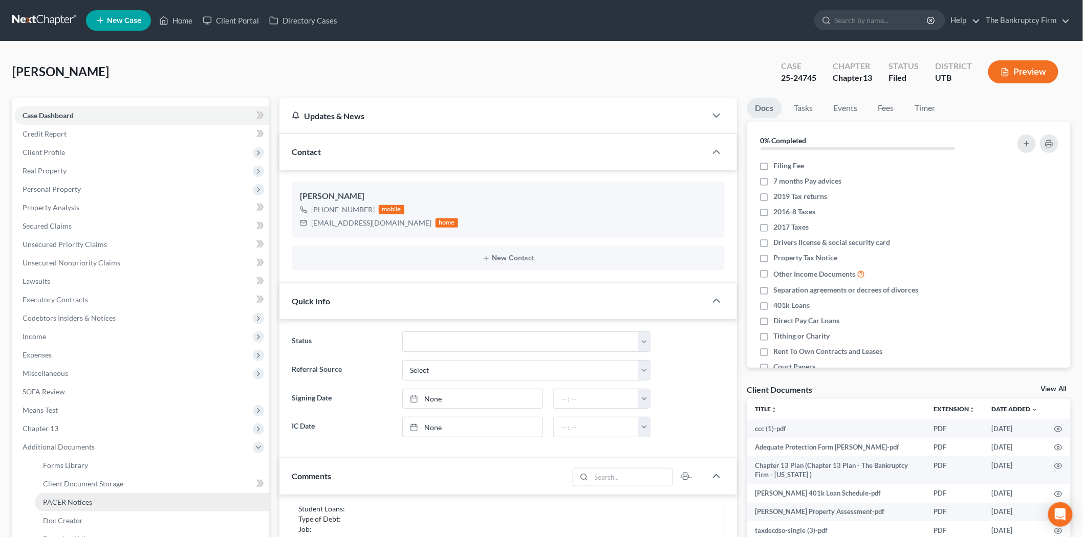
click at [110, 498] on link "PACER Notices" at bounding box center [152, 502] width 234 height 18
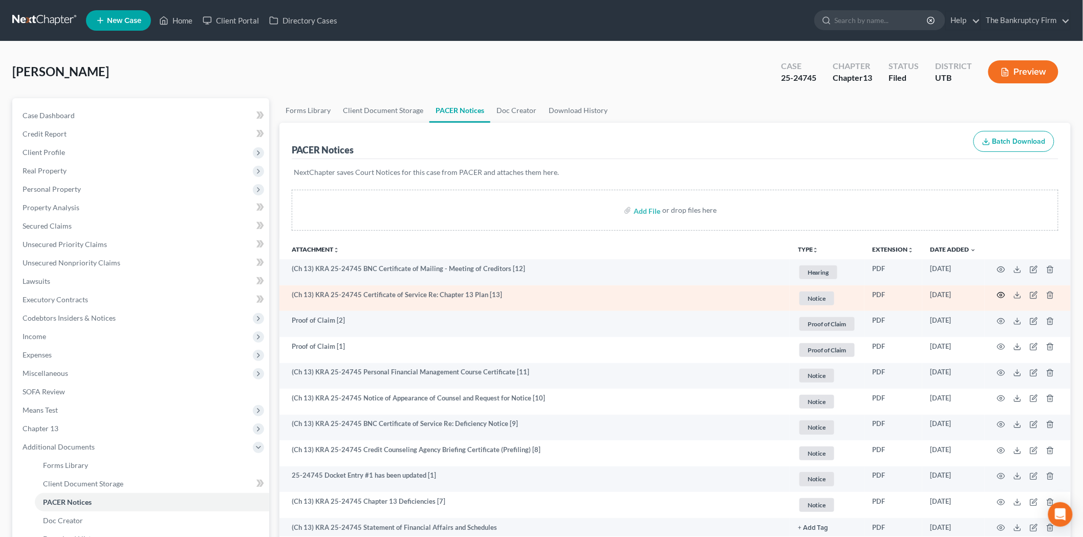
click at [1000, 294] on icon "button" at bounding box center [1001, 295] width 8 height 8
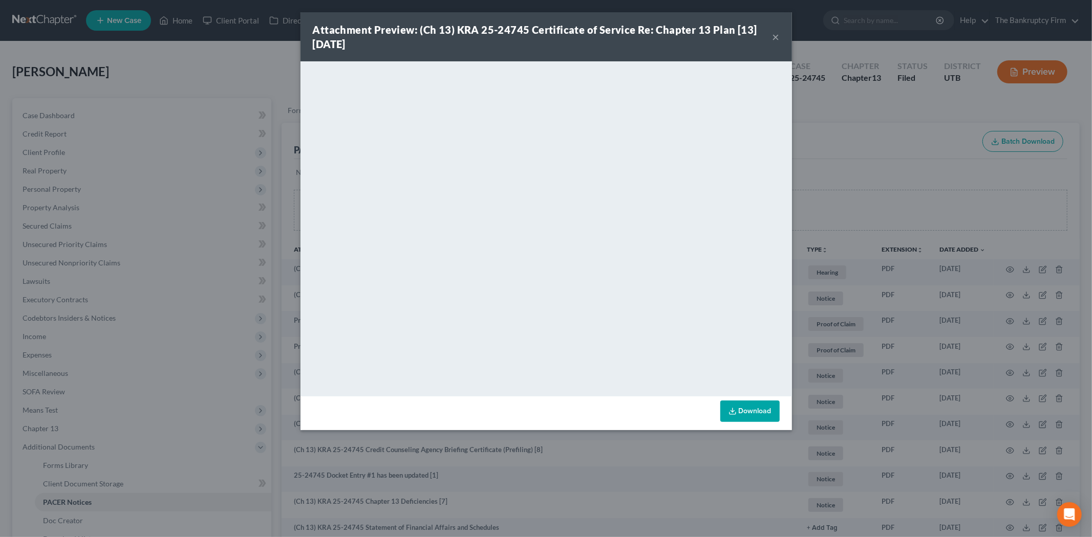
click at [770, 39] on div "Attachment Preview: (Ch 13) KRA 25-24745 Certificate of Service Re: Chapter 13 …" at bounding box center [543, 37] width 460 height 29
click at [773, 36] on button "×" at bounding box center [775, 37] width 7 height 12
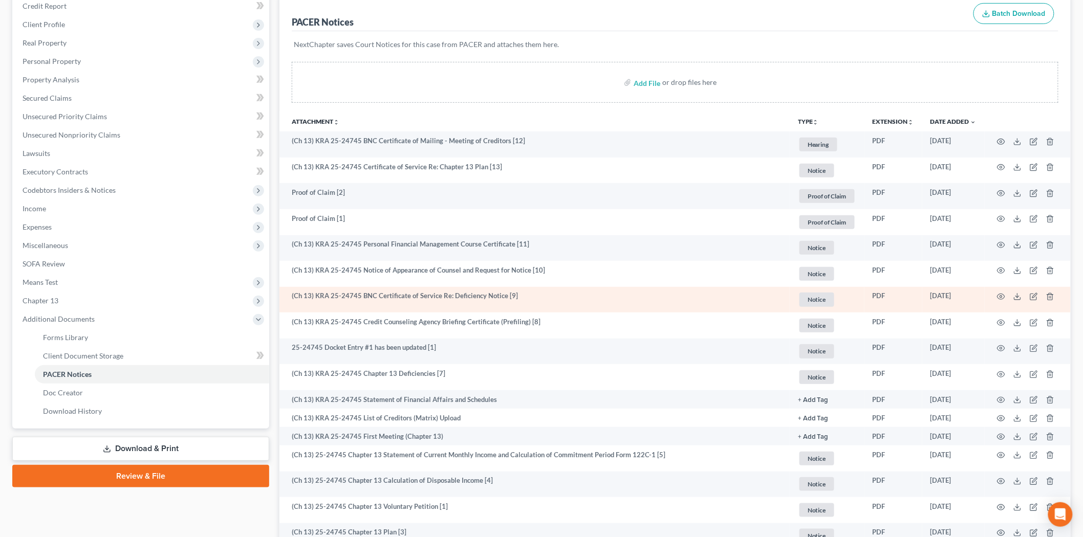
scroll to position [170, 0]
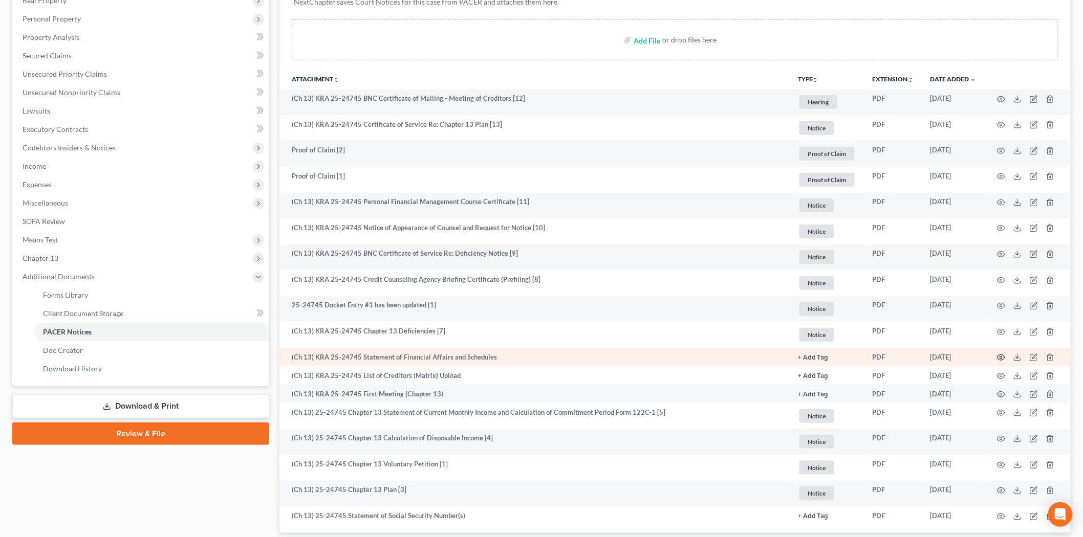
click at [1001, 359] on icon "button" at bounding box center [1001, 358] width 8 height 8
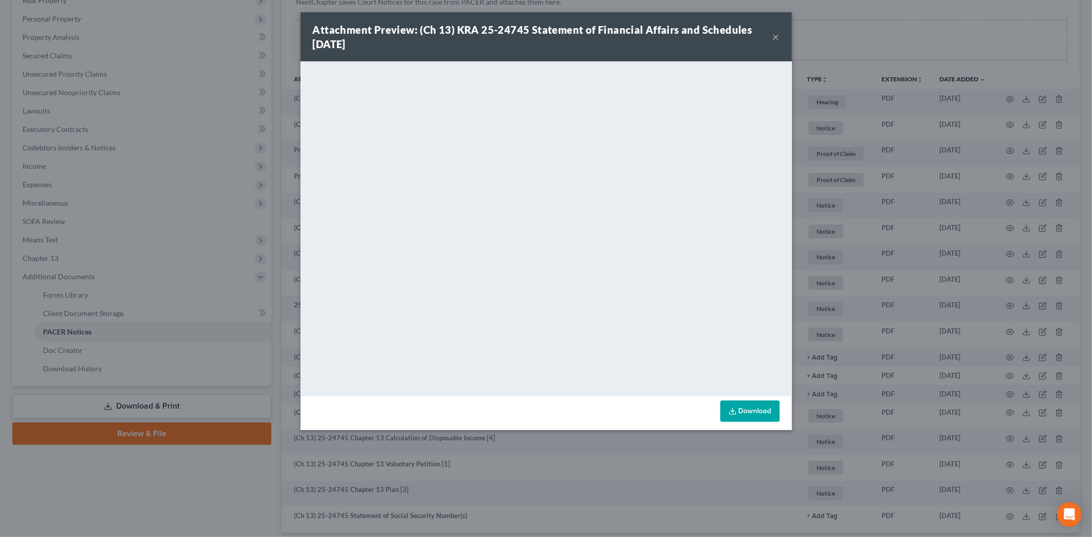
click at [776, 35] on button "×" at bounding box center [775, 37] width 7 height 12
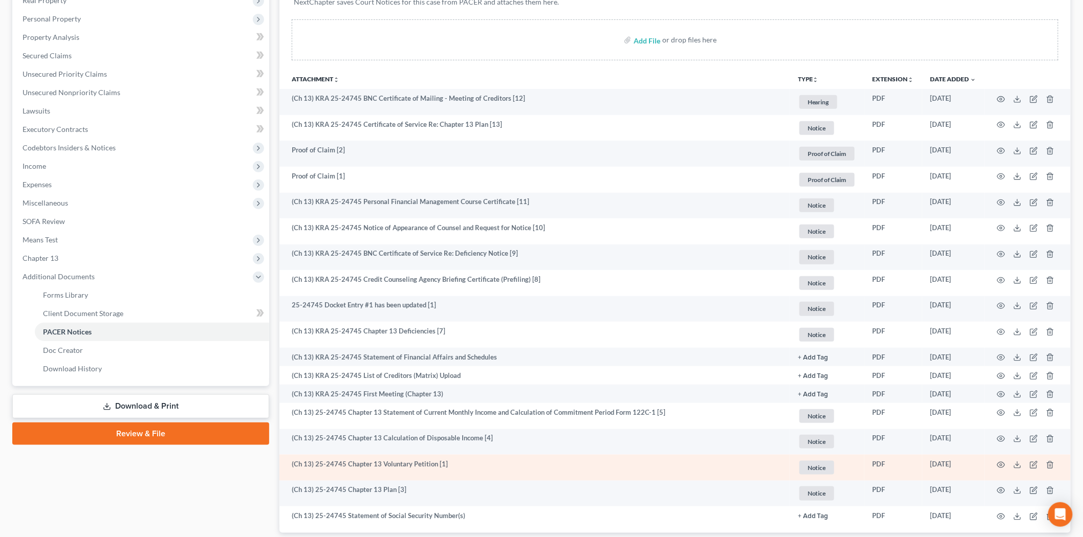
click at [996, 464] on td at bounding box center [1028, 468] width 86 height 26
click at [1001, 464] on icon "button" at bounding box center [1001, 465] width 8 height 8
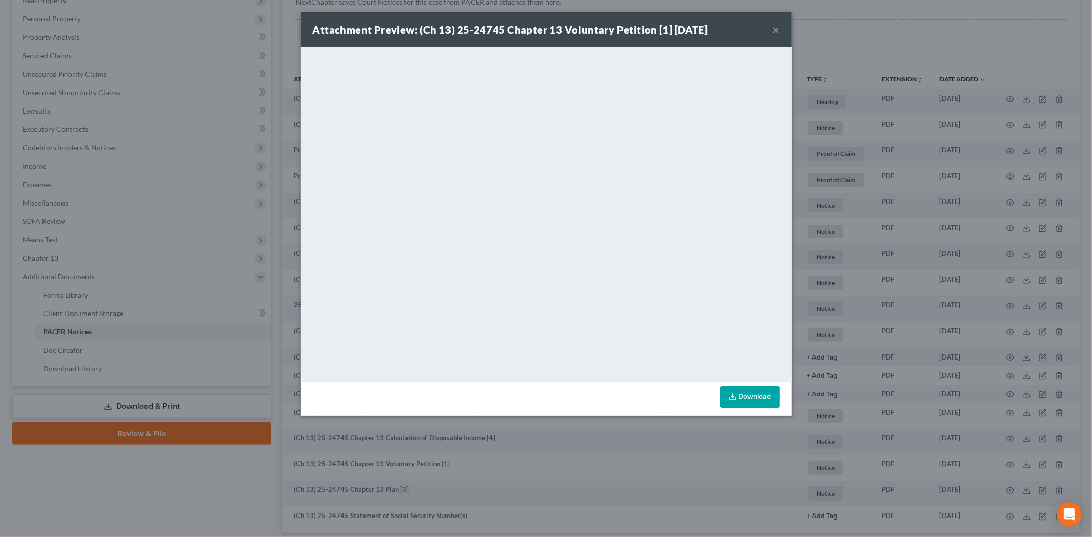
click at [772, 30] on button "×" at bounding box center [775, 30] width 7 height 12
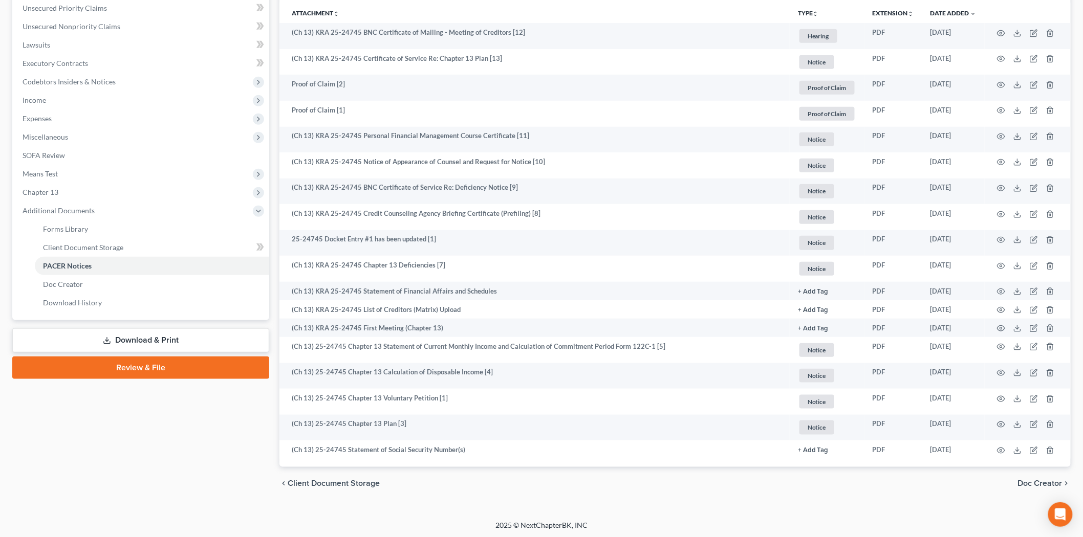
scroll to position [238, 0]
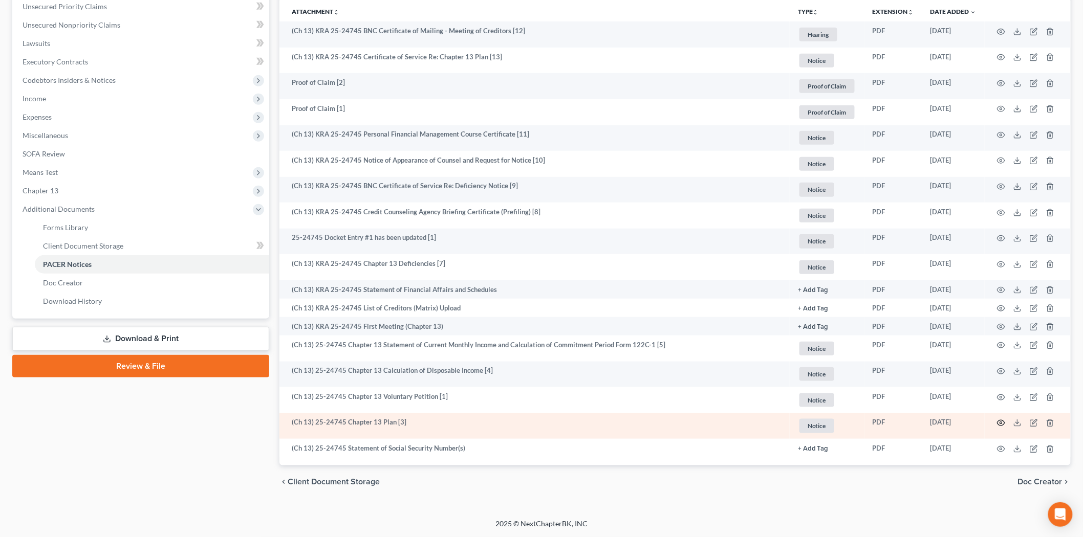
click at [1004, 426] on icon "button" at bounding box center [1001, 423] width 8 height 8
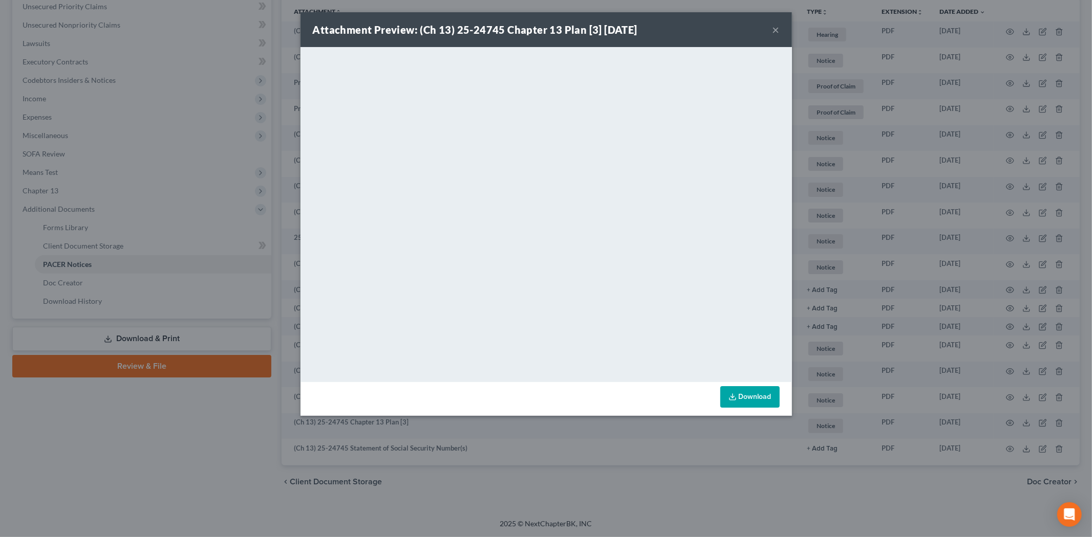
click at [776, 27] on button "×" at bounding box center [775, 30] width 7 height 12
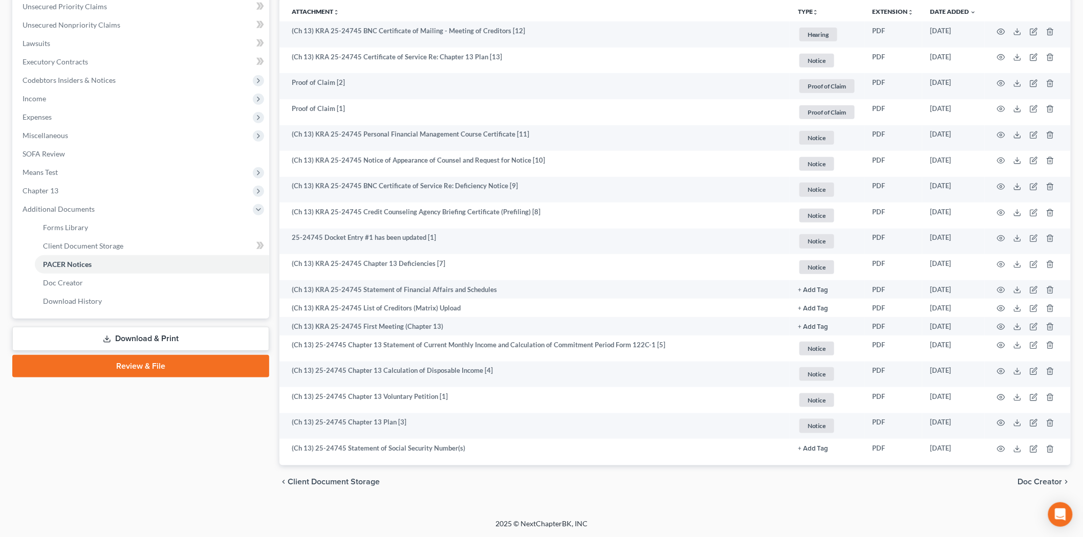
click at [352, 486] on span "Client Document Storage" at bounding box center [334, 482] width 92 height 8
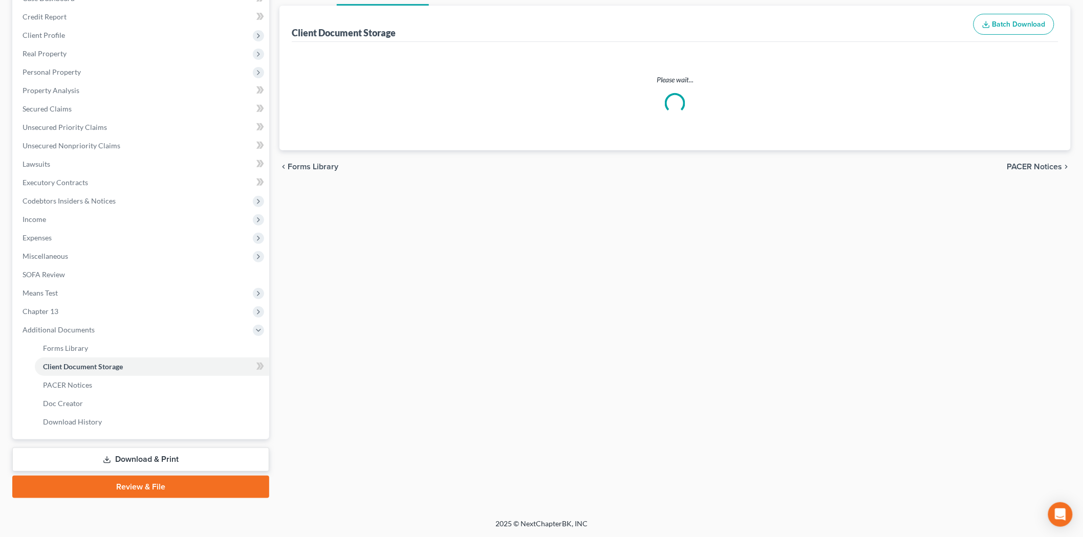
scroll to position [115, 0]
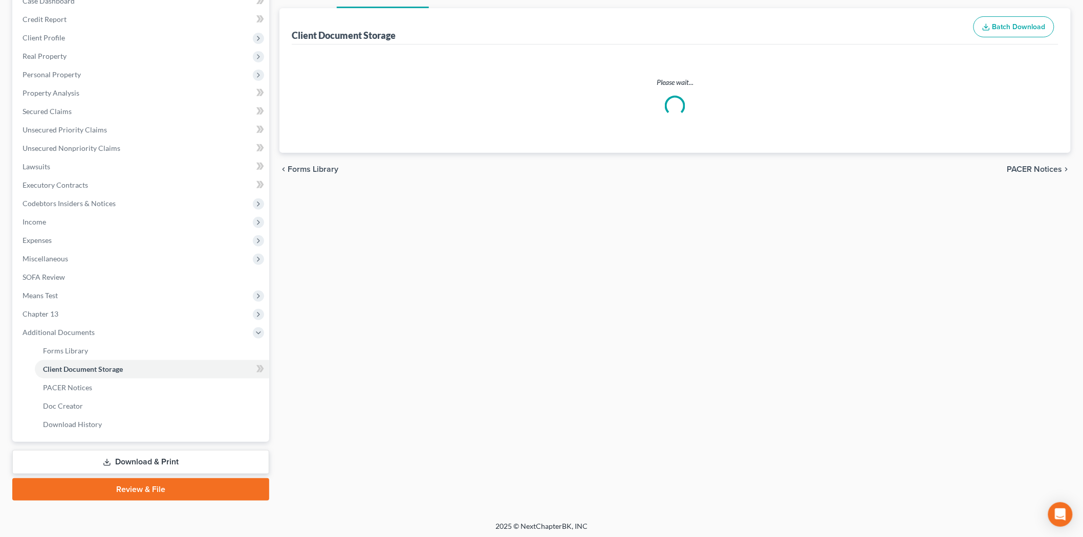
select select "26"
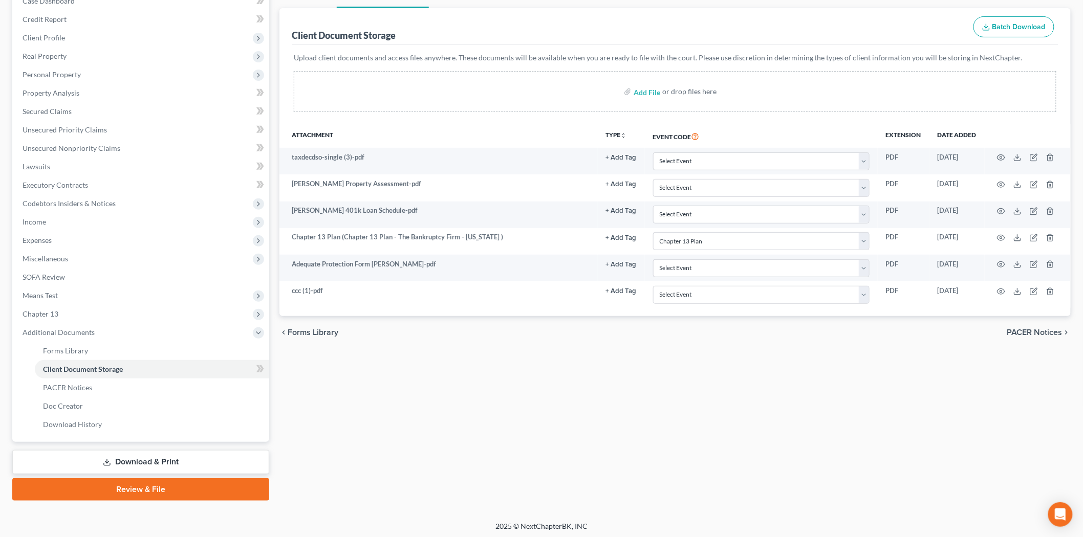
scroll to position [0, 0]
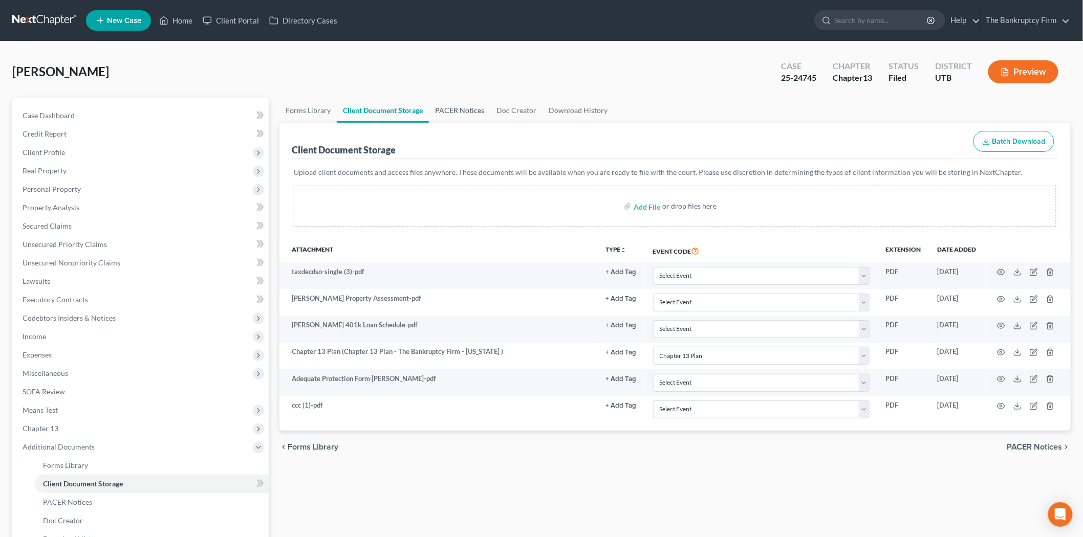
click at [457, 113] on link "PACER Notices" at bounding box center [459, 110] width 61 height 25
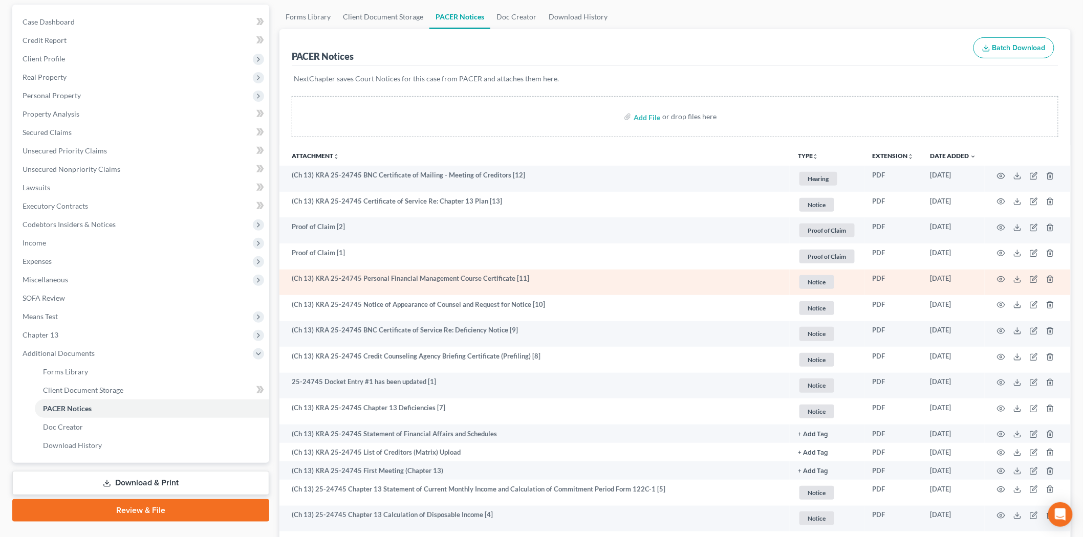
scroll to position [114, 0]
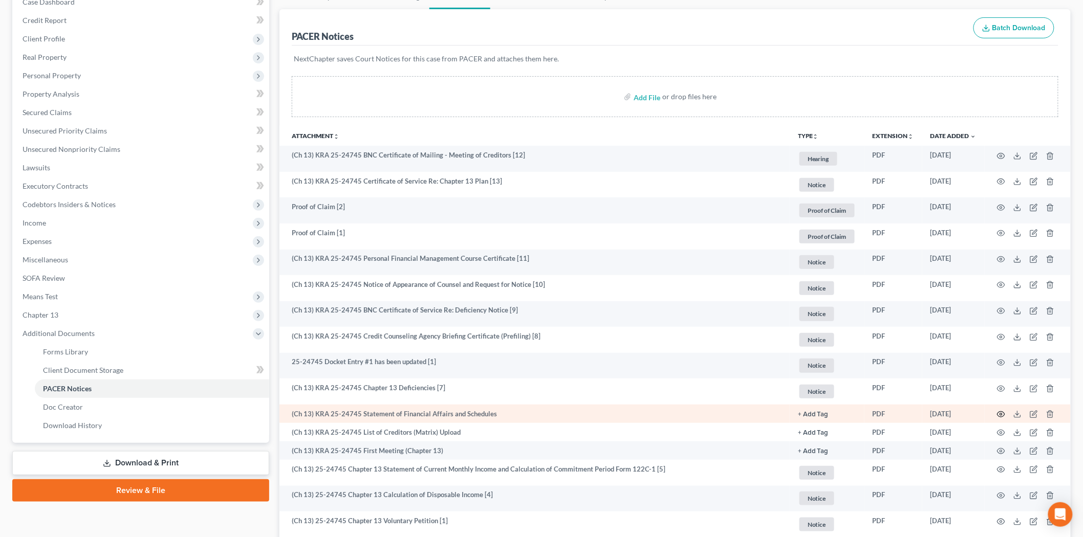
click at [1004, 416] on icon "button" at bounding box center [1001, 414] width 8 height 8
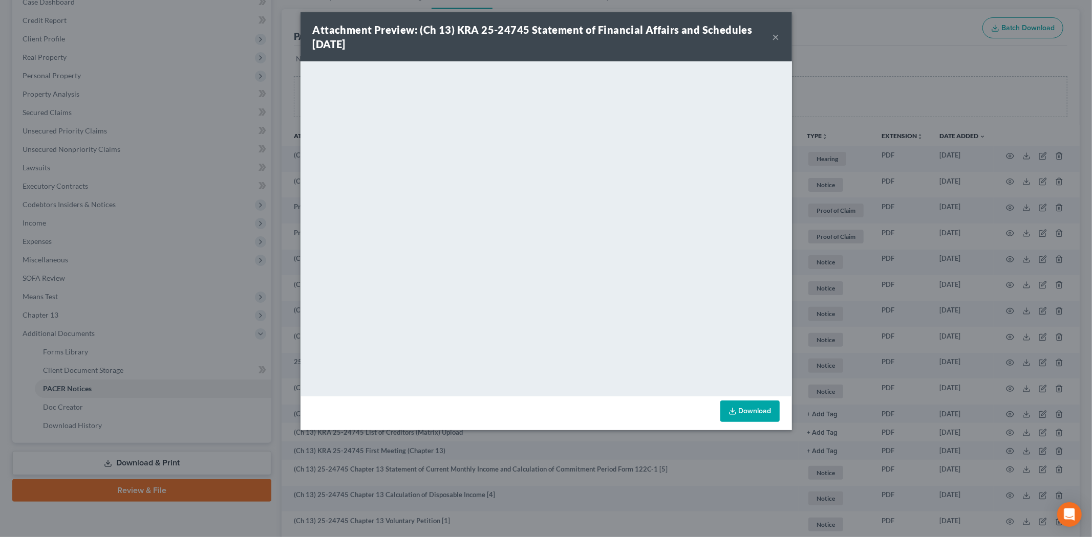
drag, startPoint x: 775, startPoint y: 28, endPoint x: 775, endPoint y: 35, distance: 7.2
click at [775, 32] on div "Attachment Preview: (Ch 13) KRA 25-24745 Statement of Financial Affairs and Sch…" at bounding box center [545, 36] width 491 height 49
click at [774, 37] on button "×" at bounding box center [775, 37] width 7 height 12
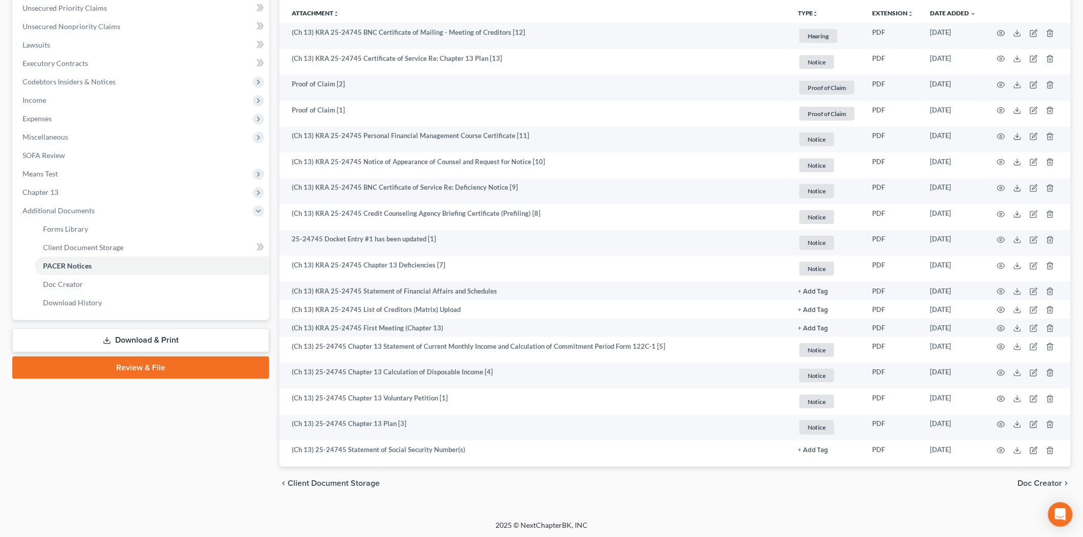
scroll to position [238, 0]
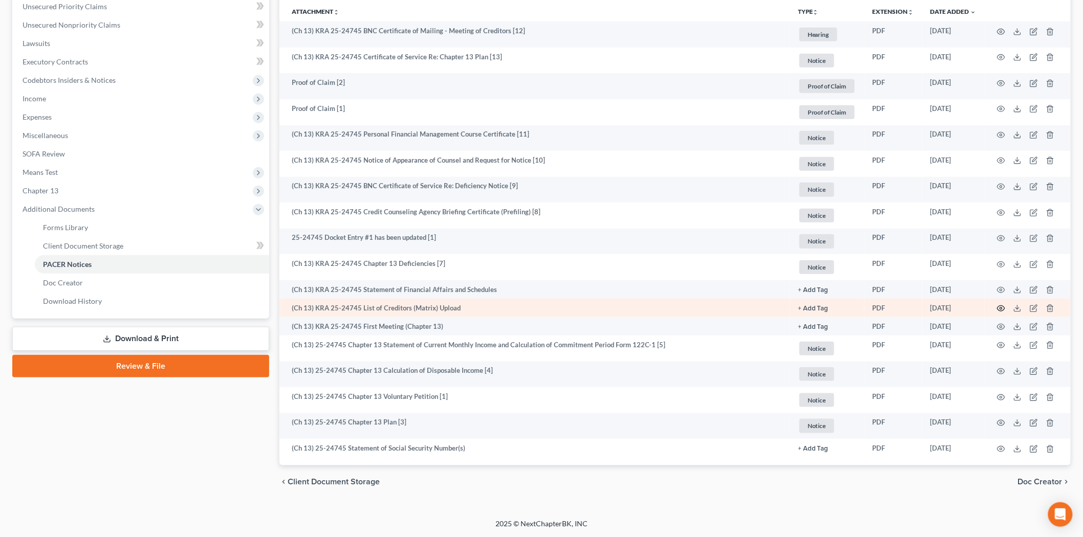
click at [1001, 310] on icon "button" at bounding box center [1001, 309] width 8 height 8
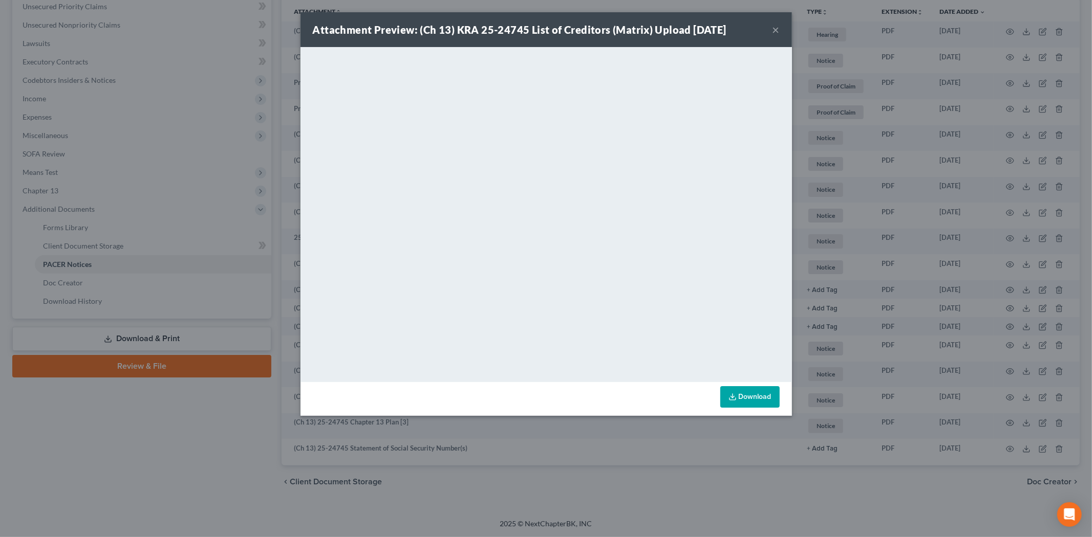
click at [778, 31] on button "×" at bounding box center [775, 30] width 7 height 12
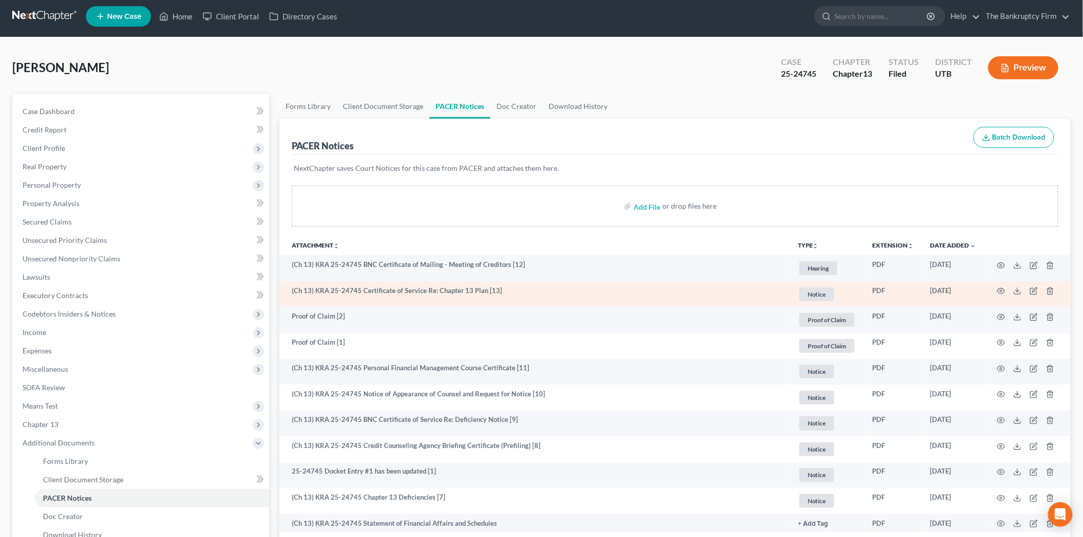
scroll to position [0, 0]
